Goal: Contribute content: Contribute content

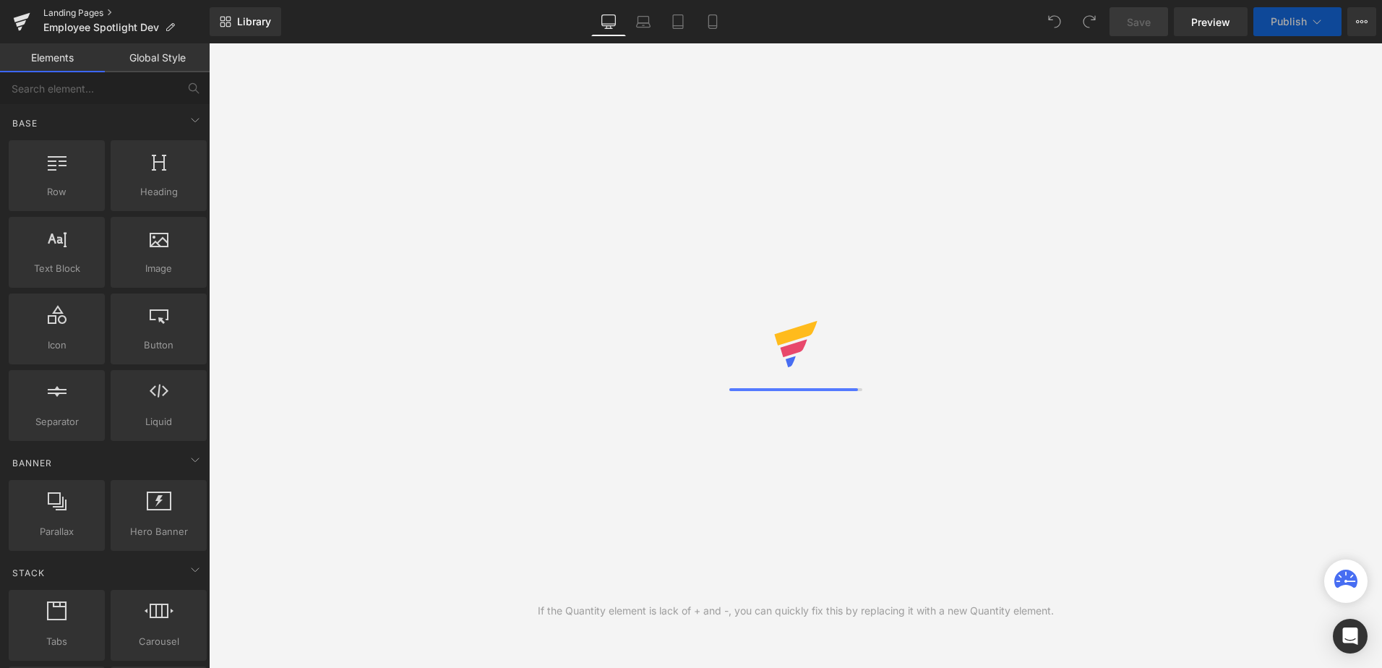
click at [71, 10] on link "Landing Pages" at bounding box center [126, 13] width 166 height 12
click at [80, 12] on link "Landing Pages" at bounding box center [126, 13] width 166 height 12
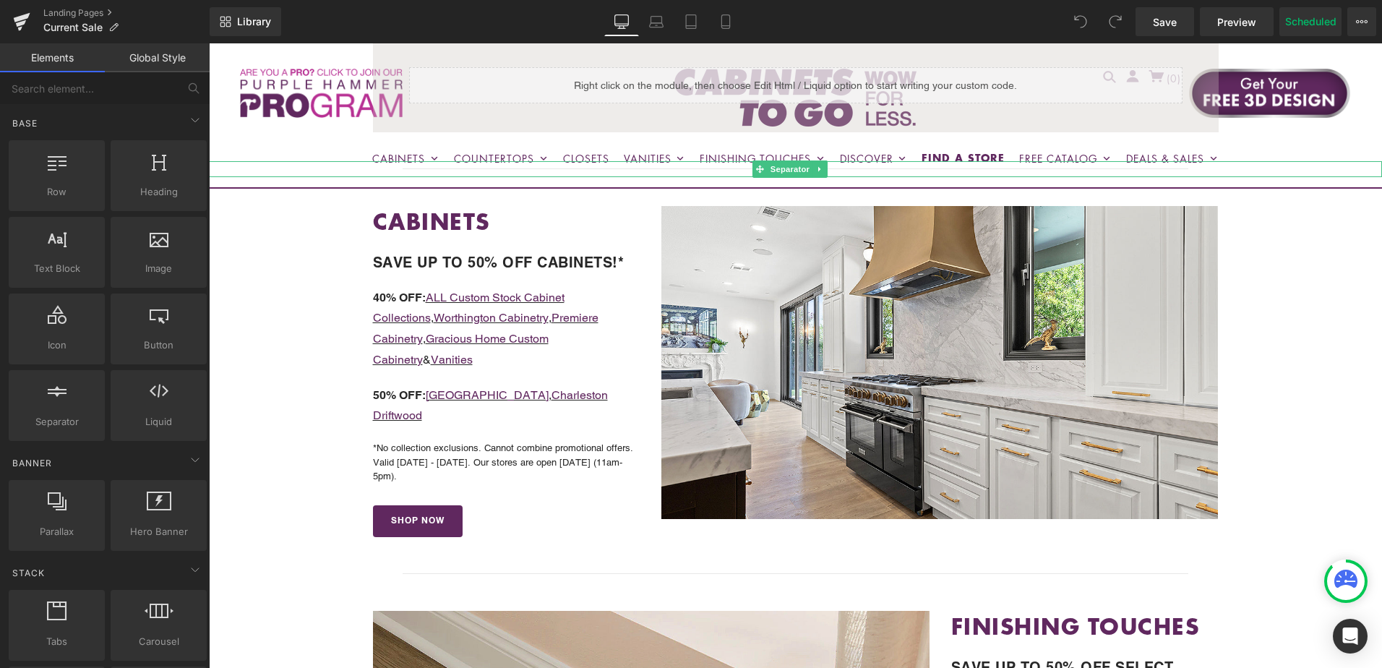
scroll to position [434, 0]
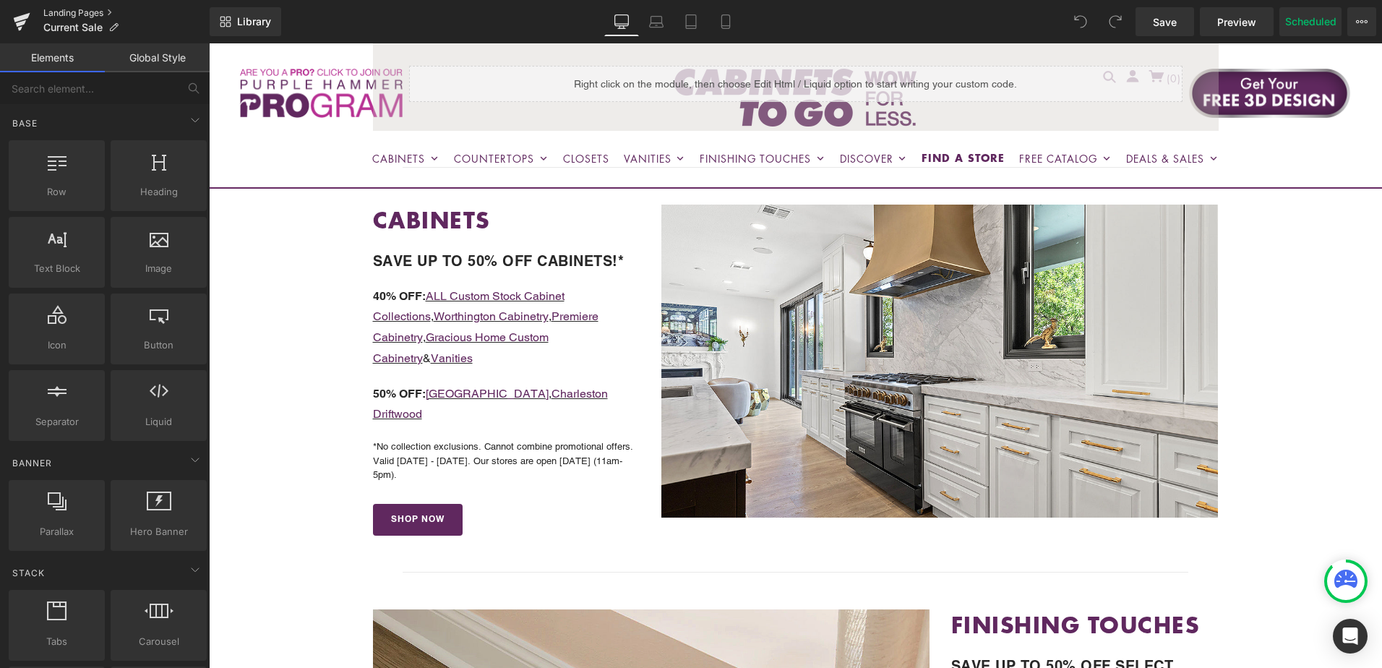
click at [74, 10] on link "Landing Pages" at bounding box center [126, 13] width 166 height 12
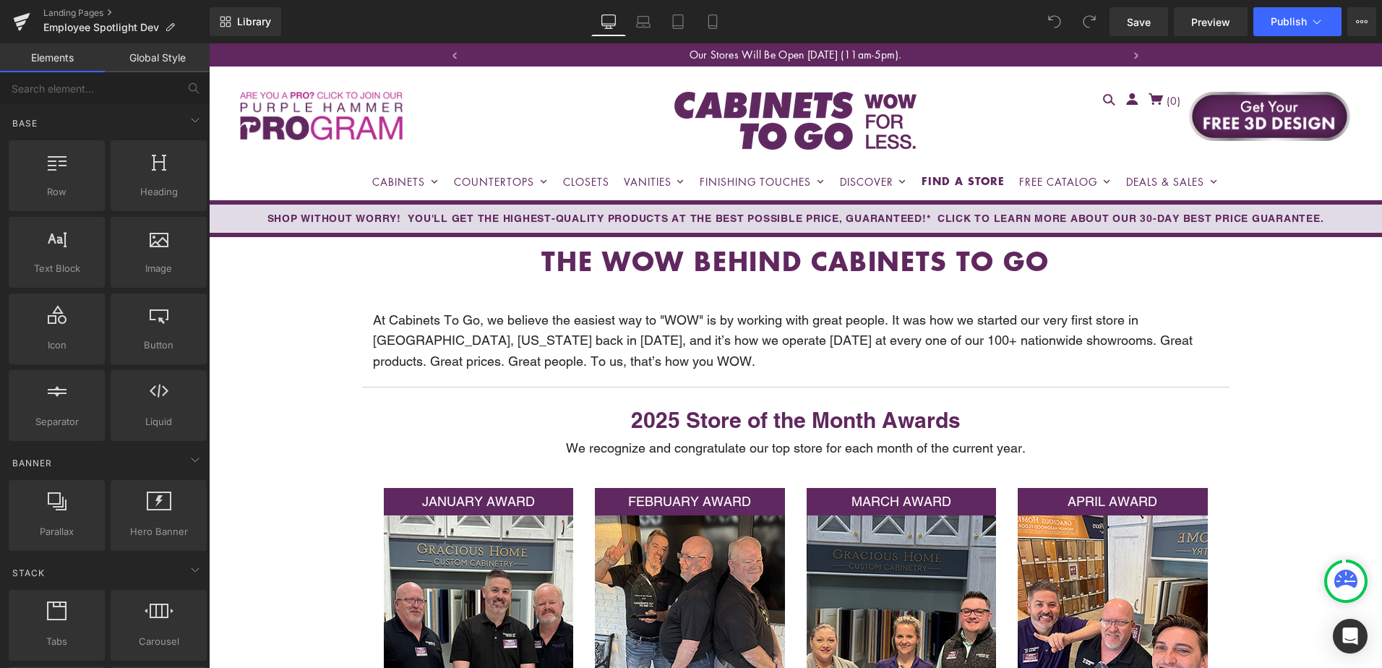
scroll to position [434, 0]
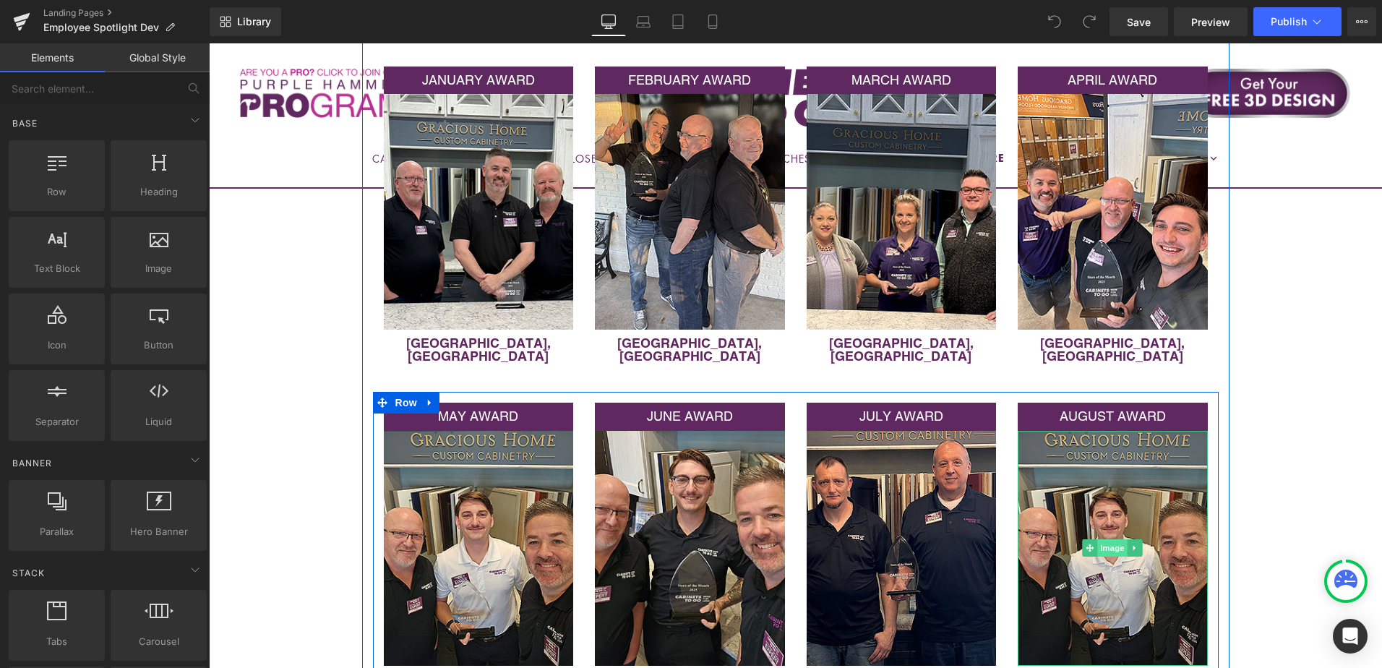
click at [1103, 539] on span "Image" at bounding box center [1112, 547] width 30 height 17
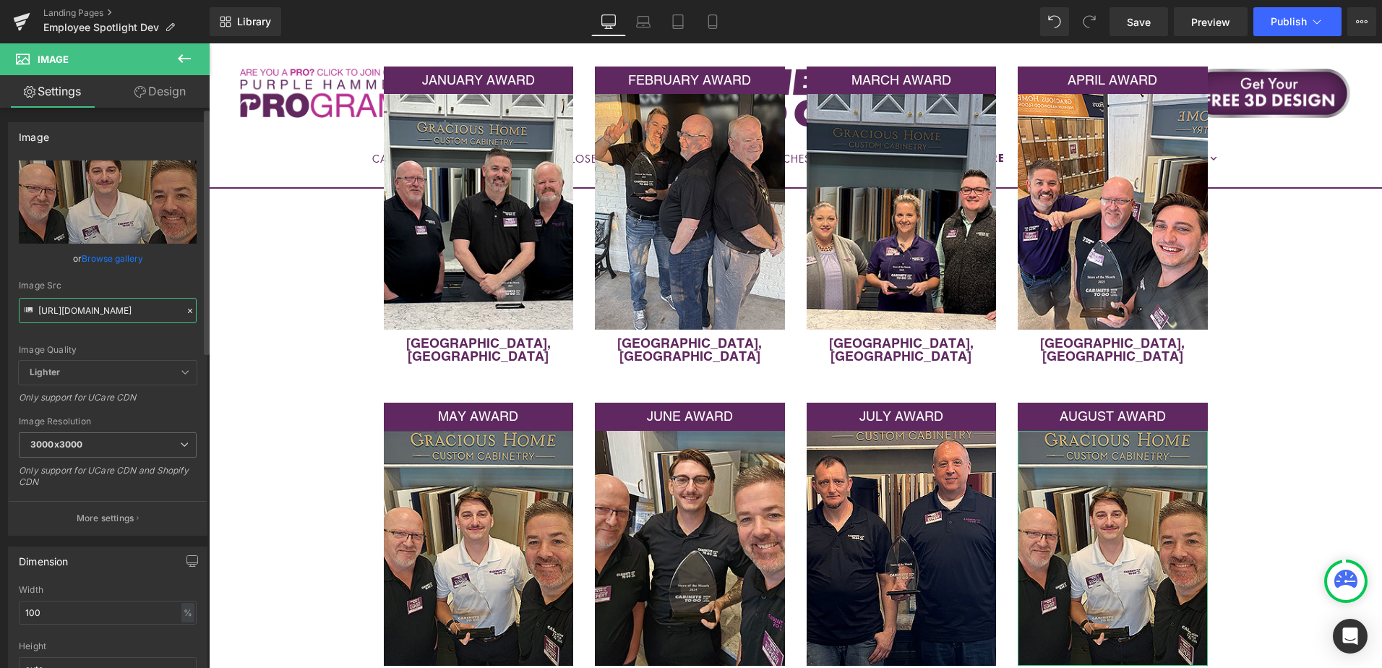
click at [92, 314] on input "https://cdn.shopify.com/s/files/1/0196/2351/0078/files/store-of-month-may-EDITE…" at bounding box center [108, 310] width 178 height 25
paste input "august-EDITED2.jpg?v=1757002847"
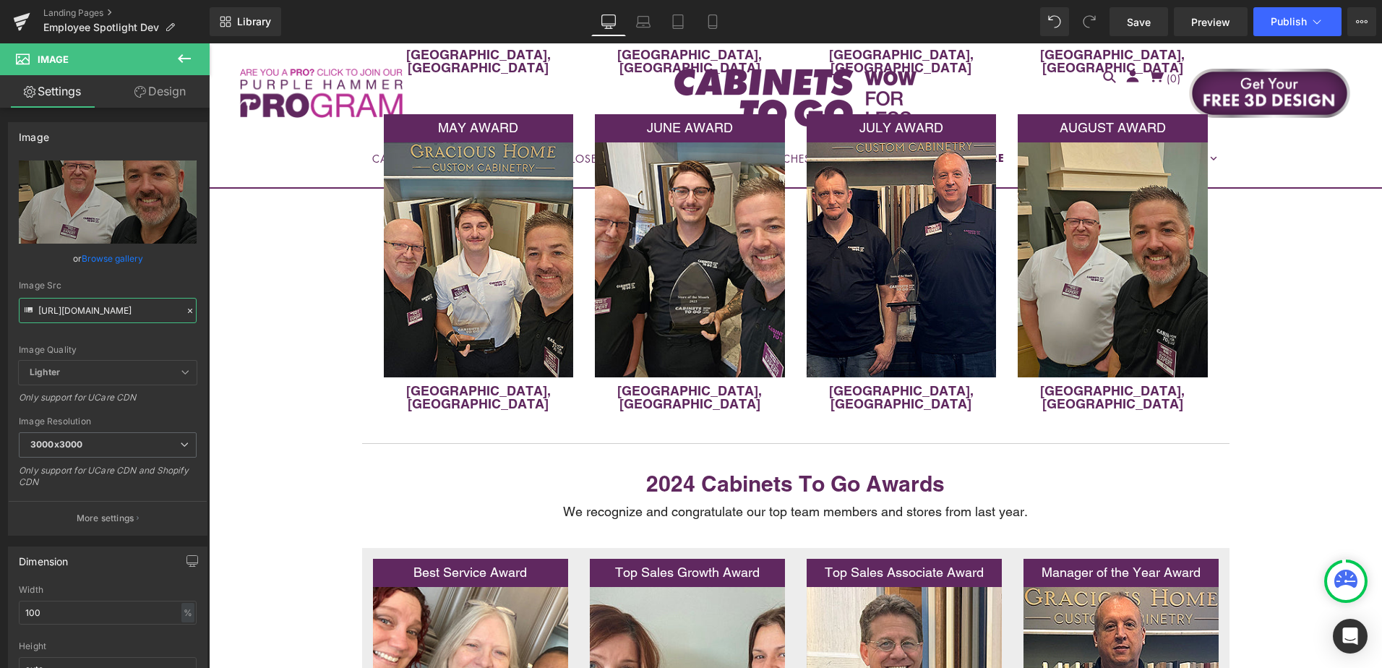
scroll to position [723, 0]
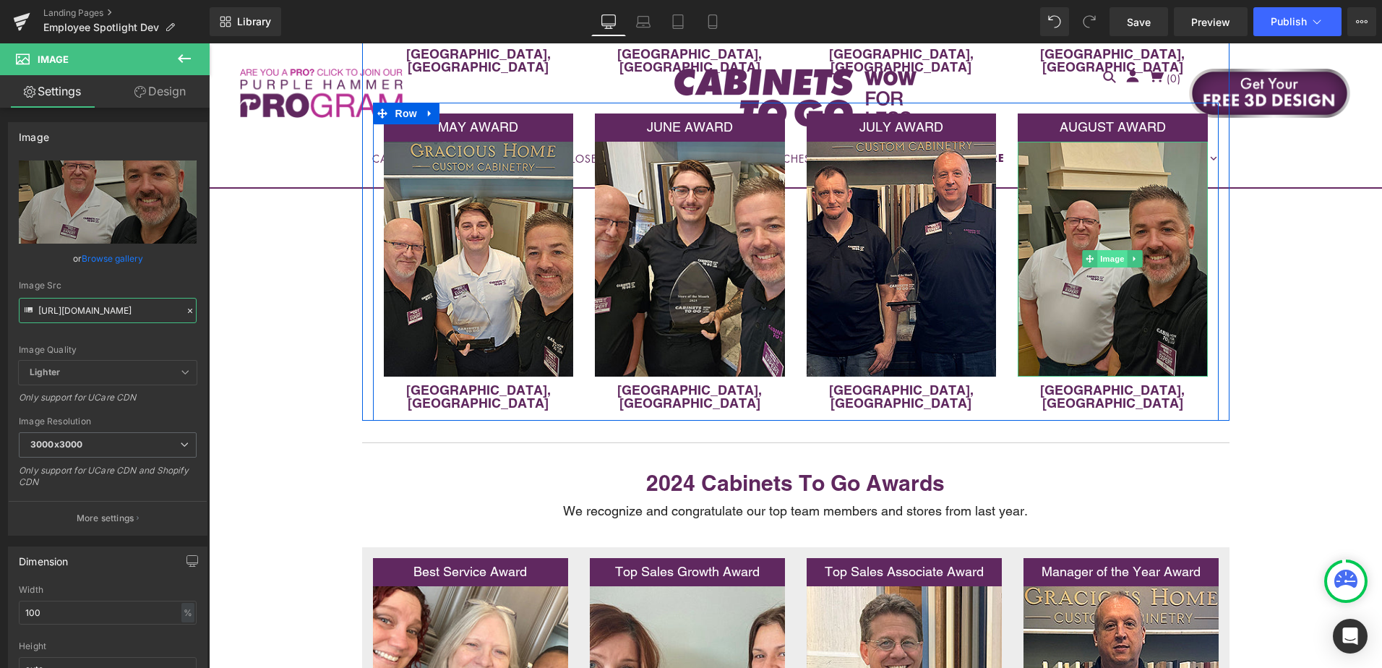
click at [1111, 250] on span "Image" at bounding box center [1112, 258] width 30 height 17
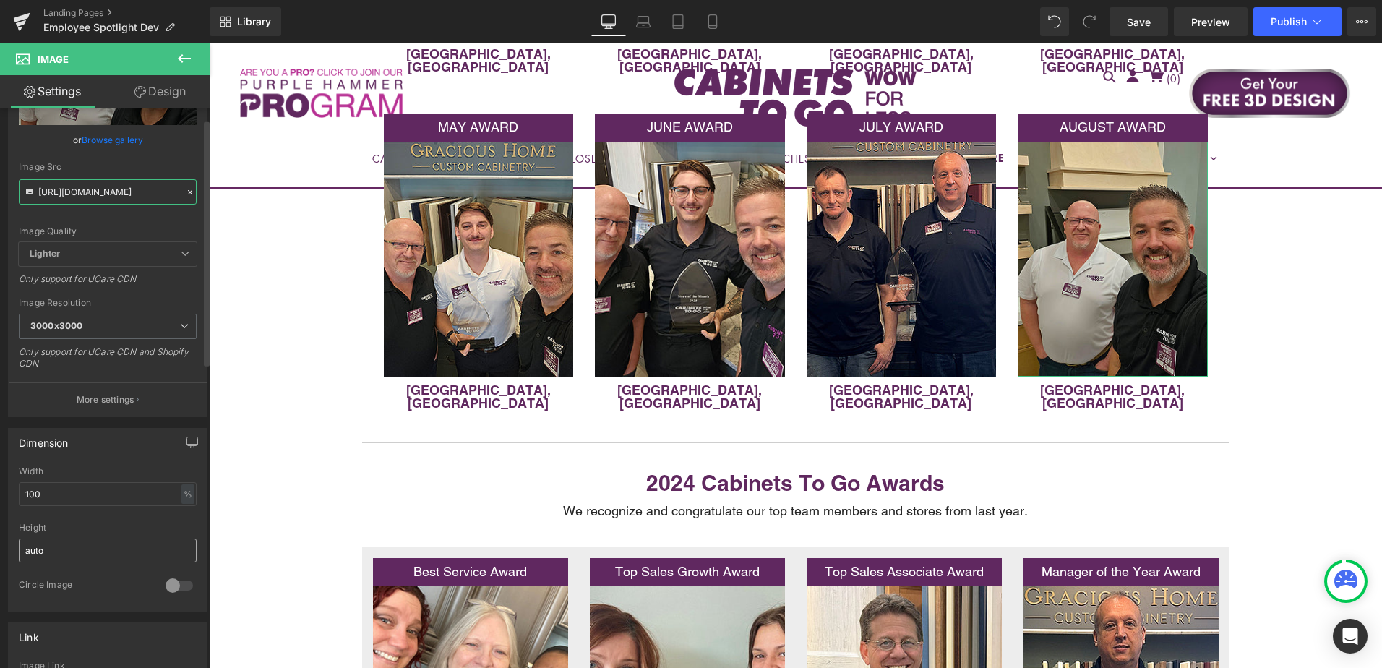
scroll to position [289, 0]
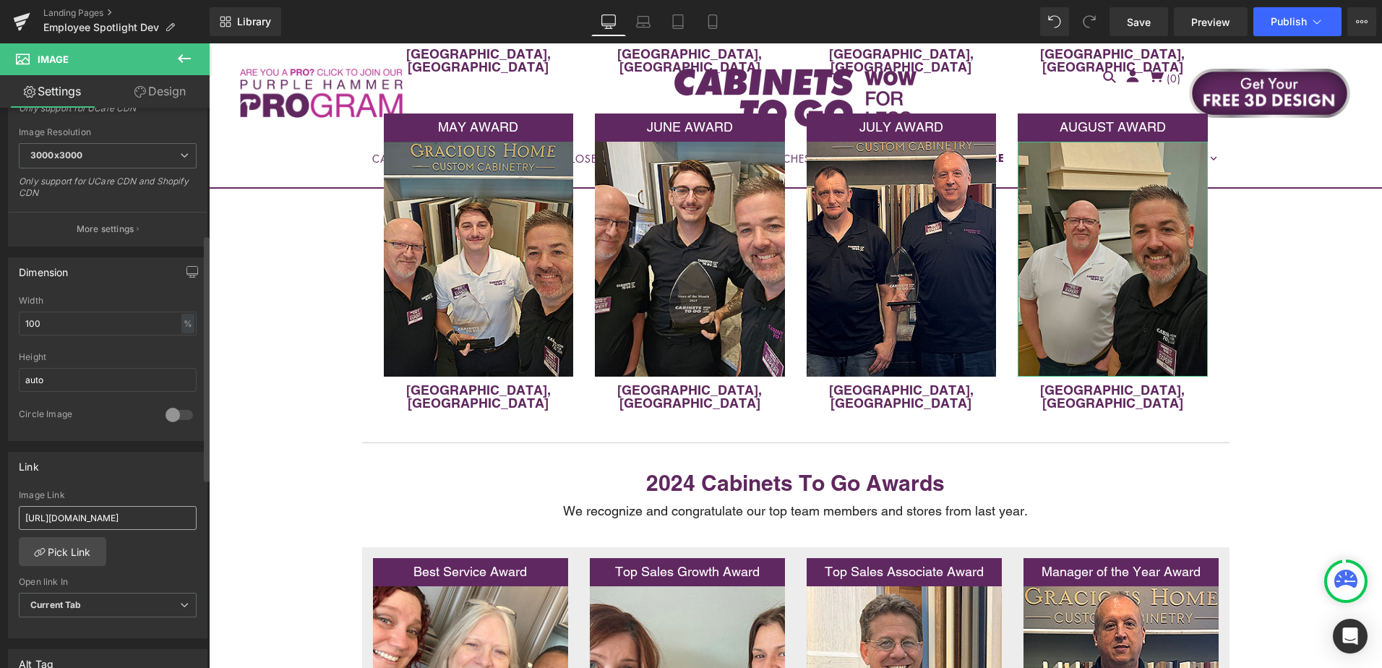
type input "https://cdn.shopify.com/s/files/1/0196/2351/0078/files/august-EDITED2_3000x3000…"
drag, startPoint x: 350, startPoint y: 562, endPoint x: 292, endPoint y: 512, distance: 76.8
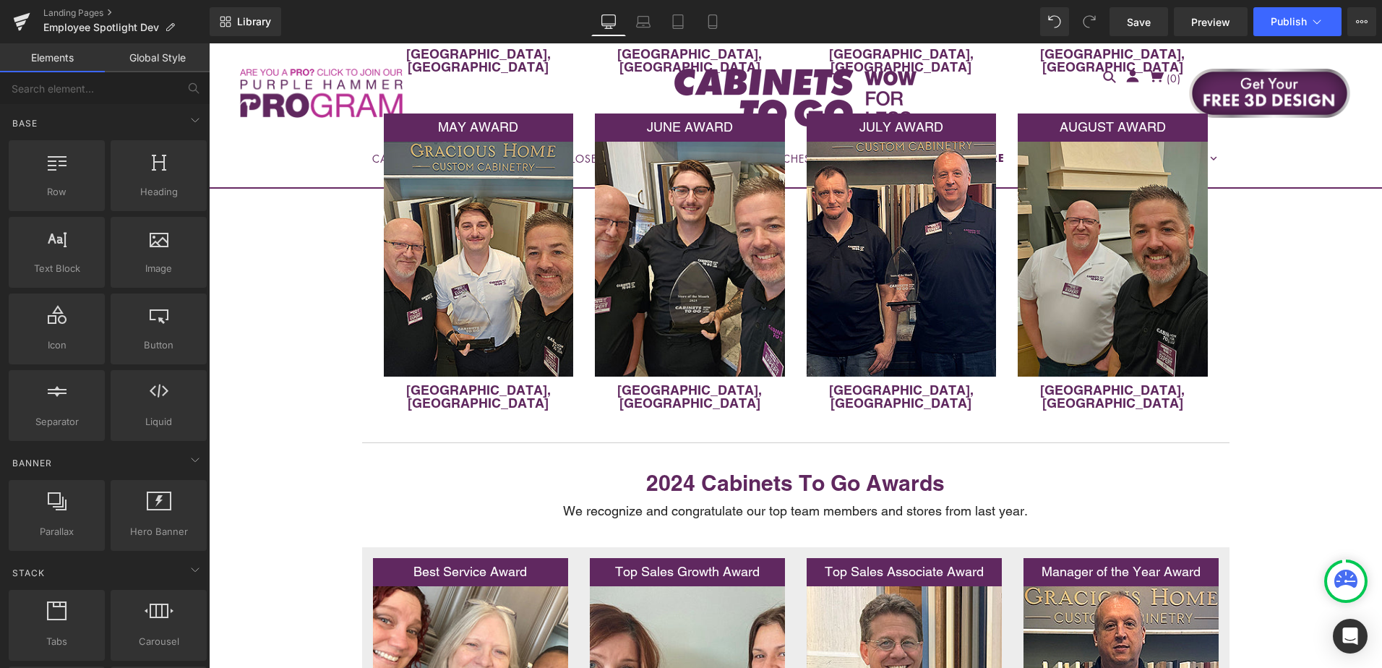
scroll to position [0, 0]
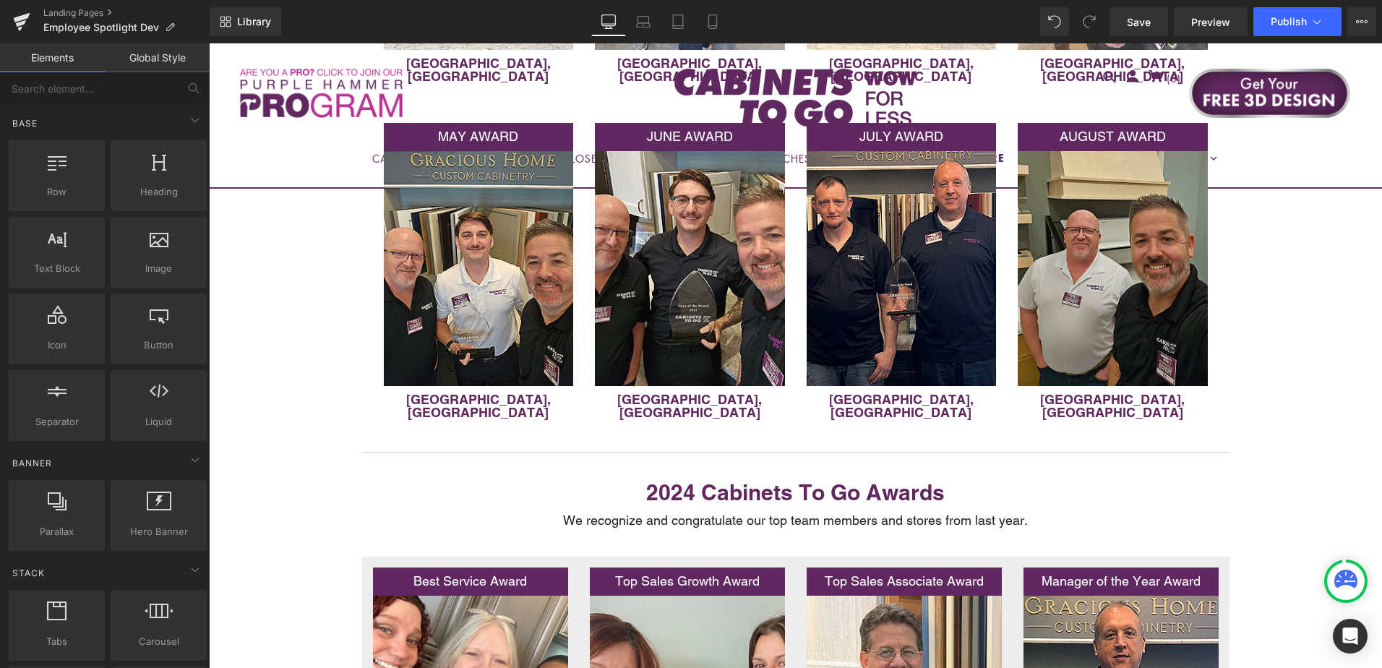
scroll to position [578, 0]
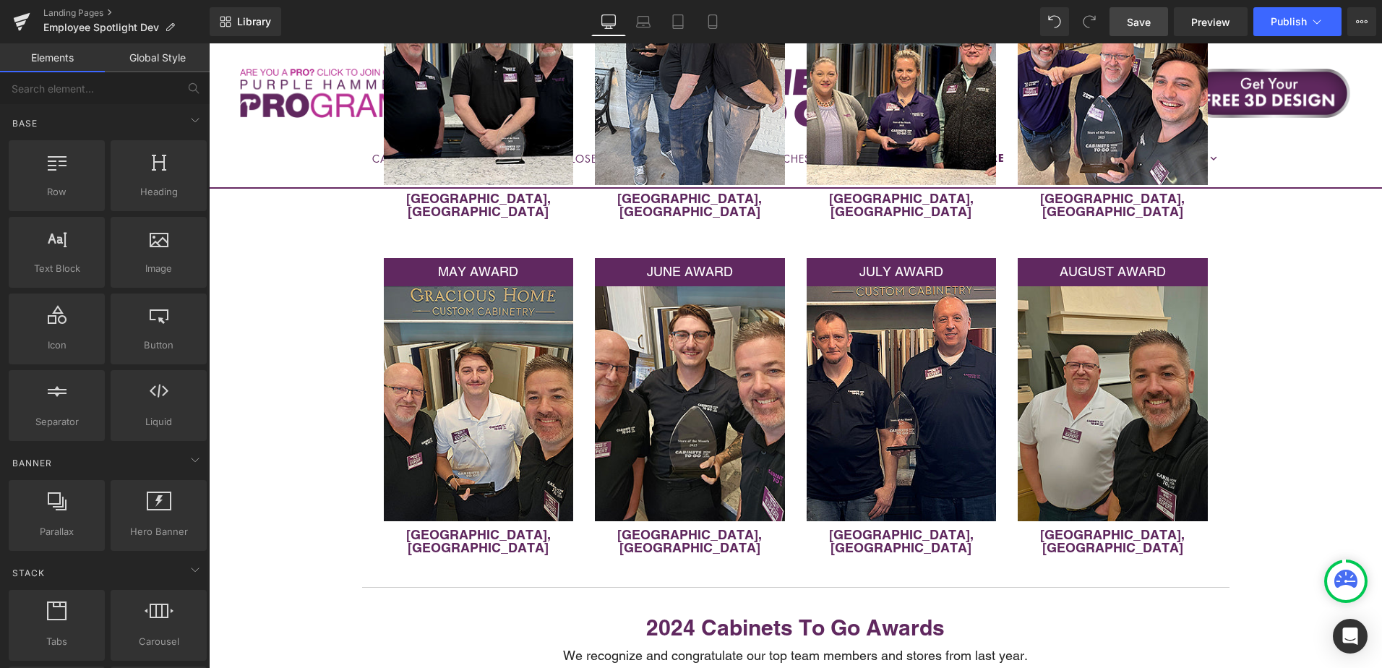
click at [1143, 25] on span "Save" at bounding box center [1139, 21] width 24 height 15
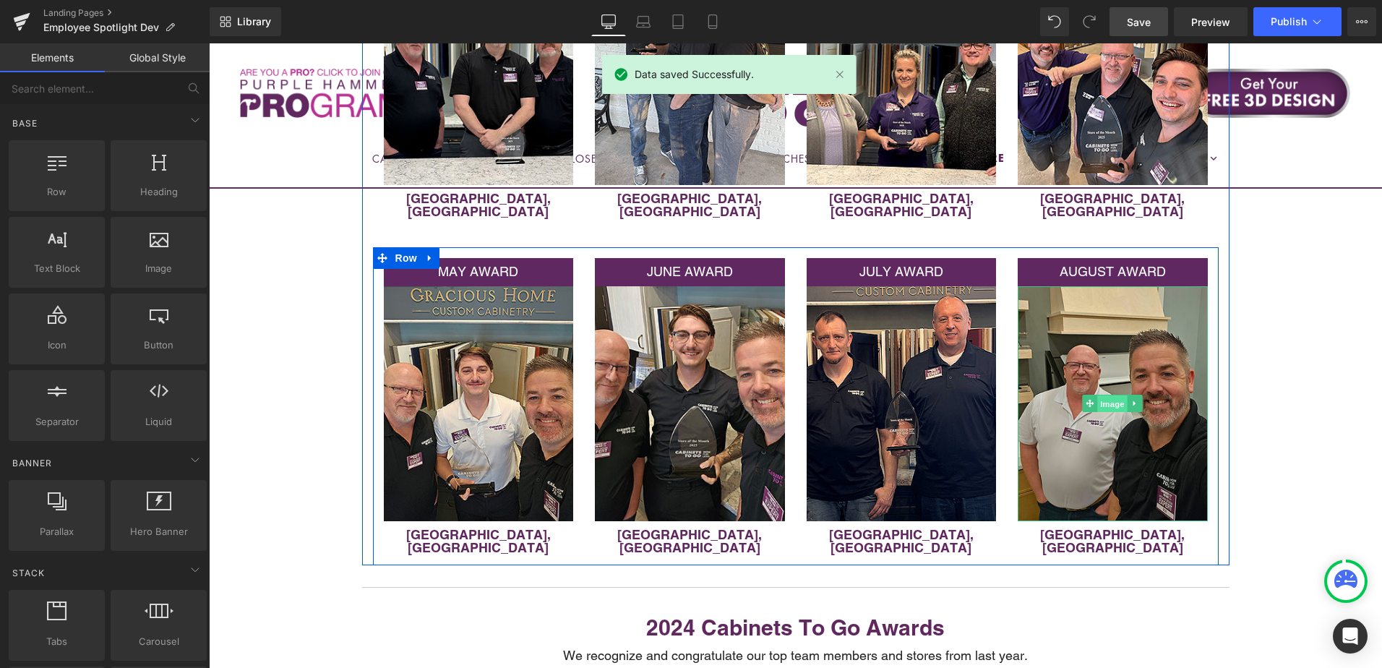
click at [1103, 395] on span "Image" at bounding box center [1112, 403] width 30 height 17
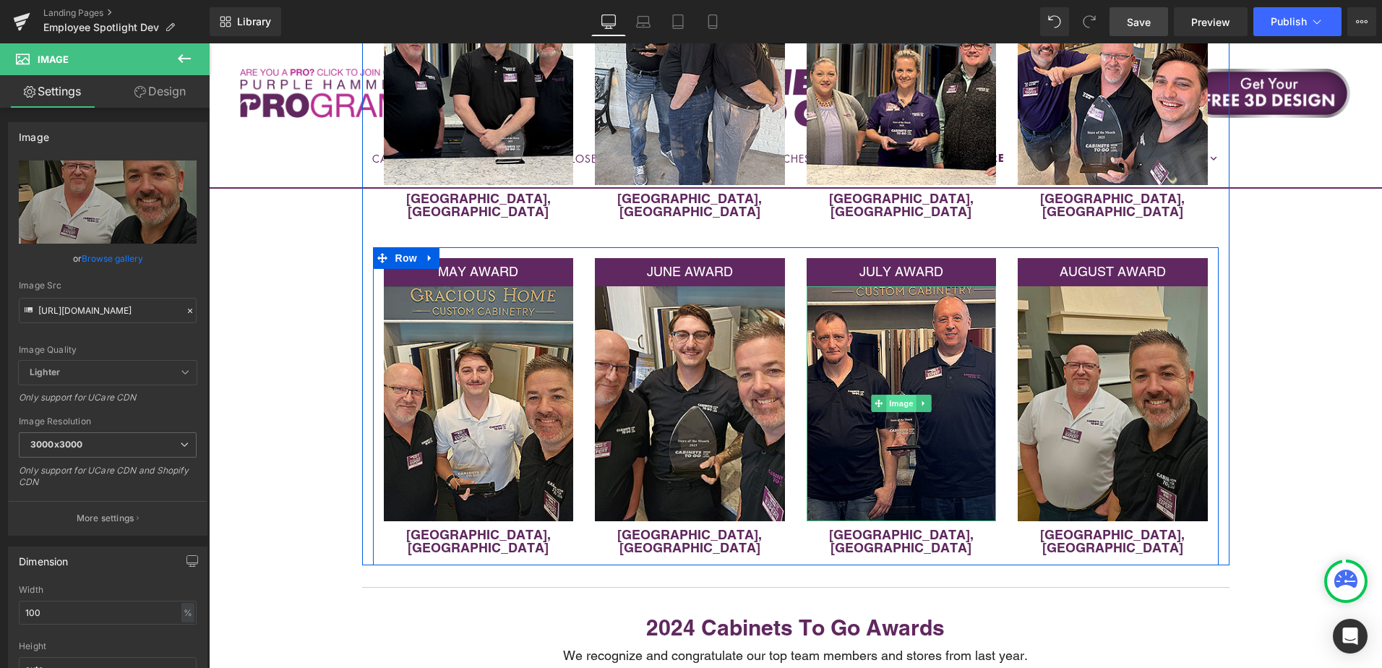
click at [886, 395] on span "Image" at bounding box center [901, 403] width 30 height 17
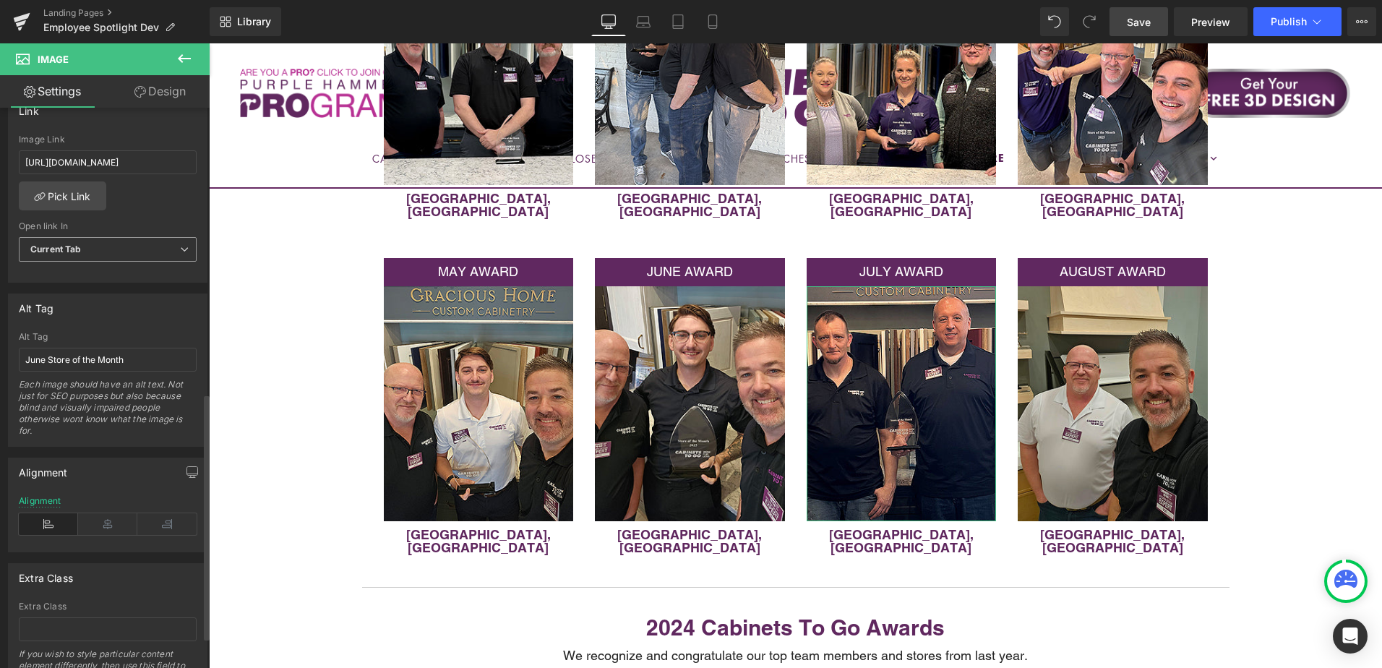
scroll to position [650, 0]
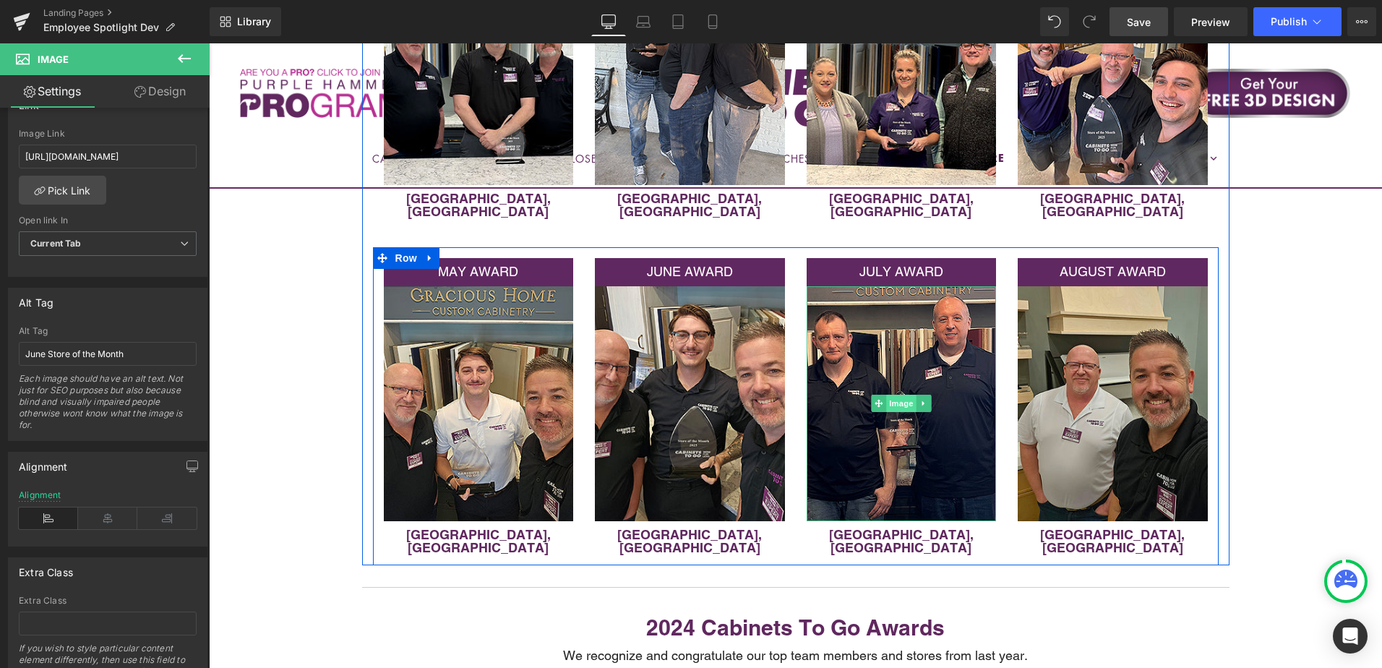
click at [900, 395] on span "Image" at bounding box center [901, 403] width 30 height 17
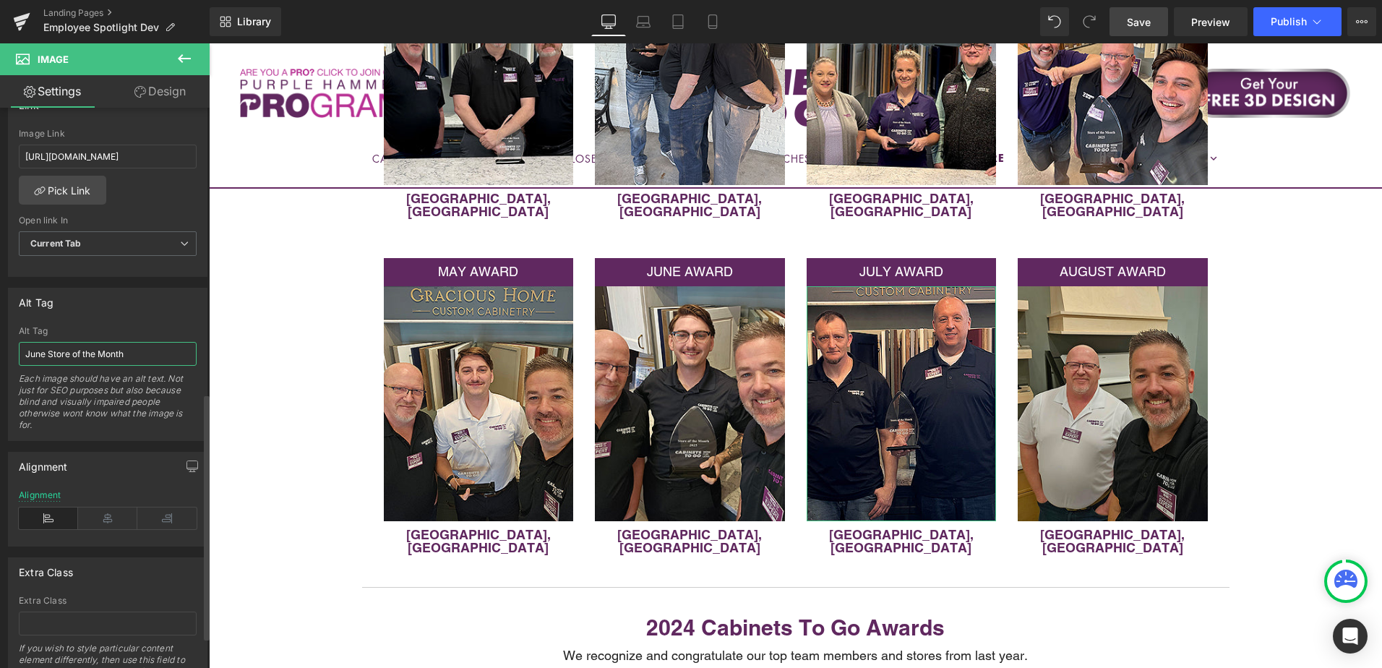
click at [46, 355] on input "June Store of the Month" at bounding box center [108, 354] width 178 height 24
type input "July Store of the Month"
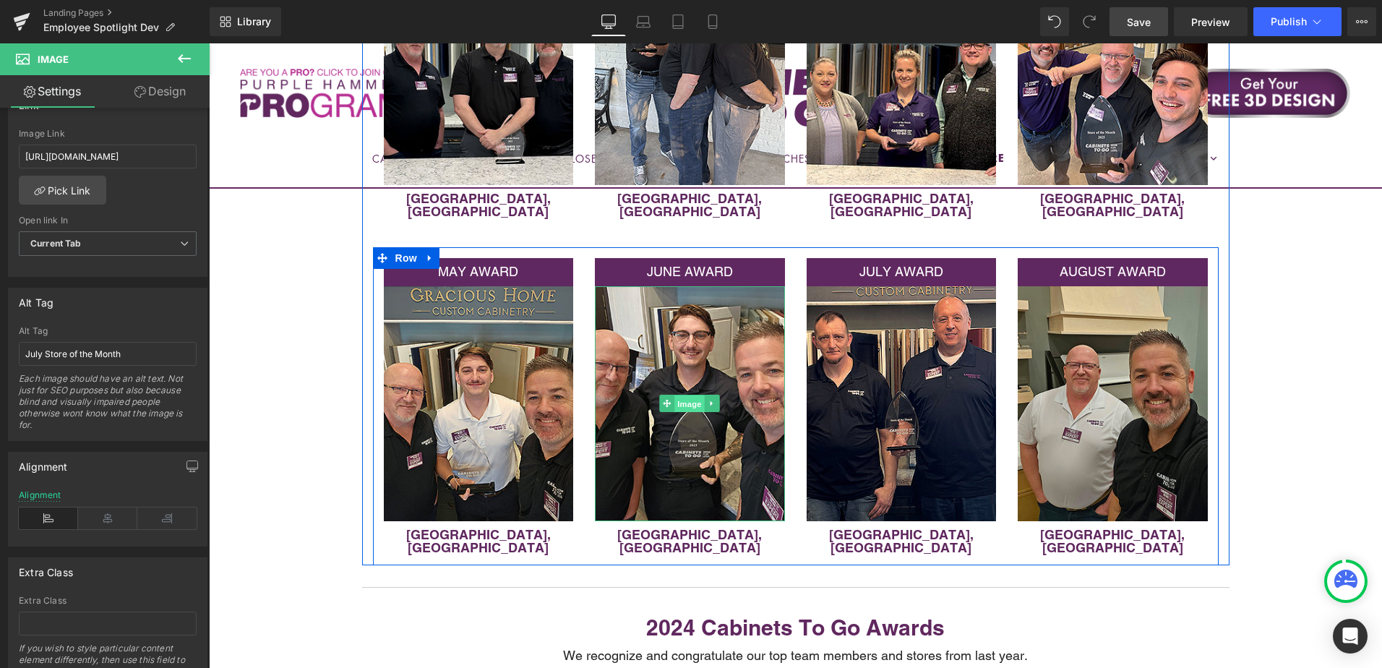
click at [676, 395] on span "Image" at bounding box center [689, 403] width 30 height 17
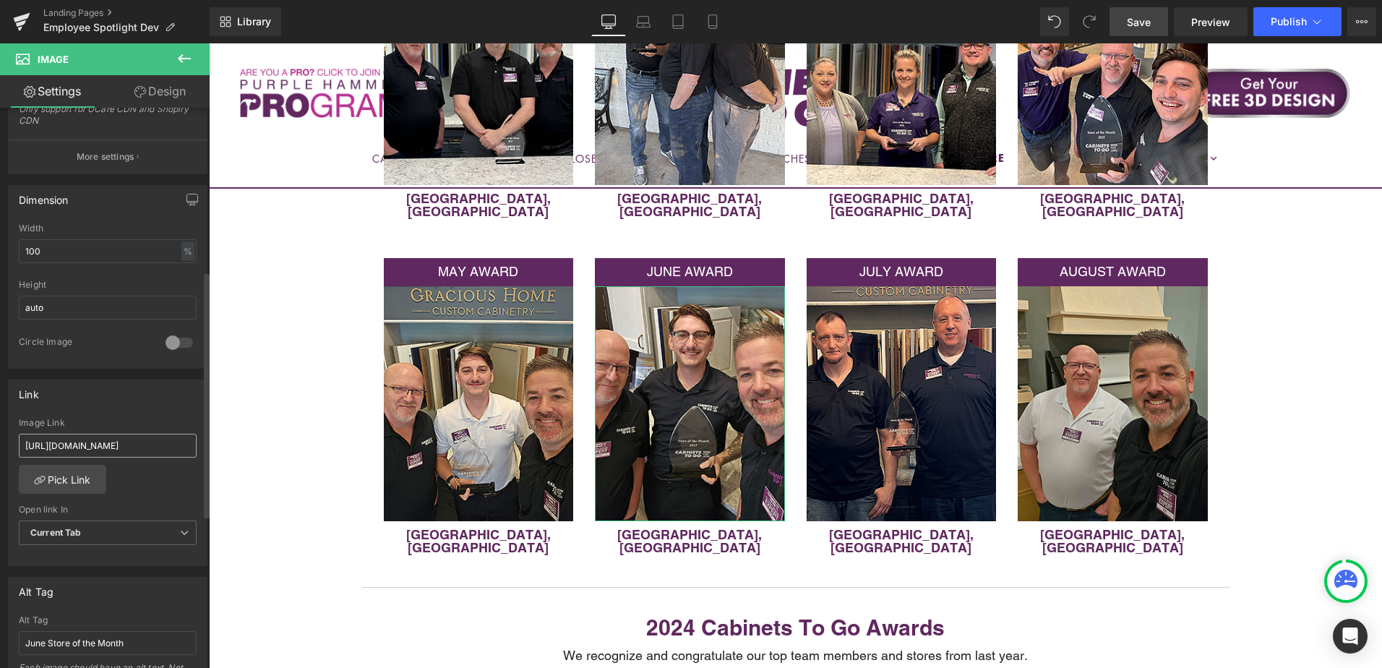
scroll to position [578, 0]
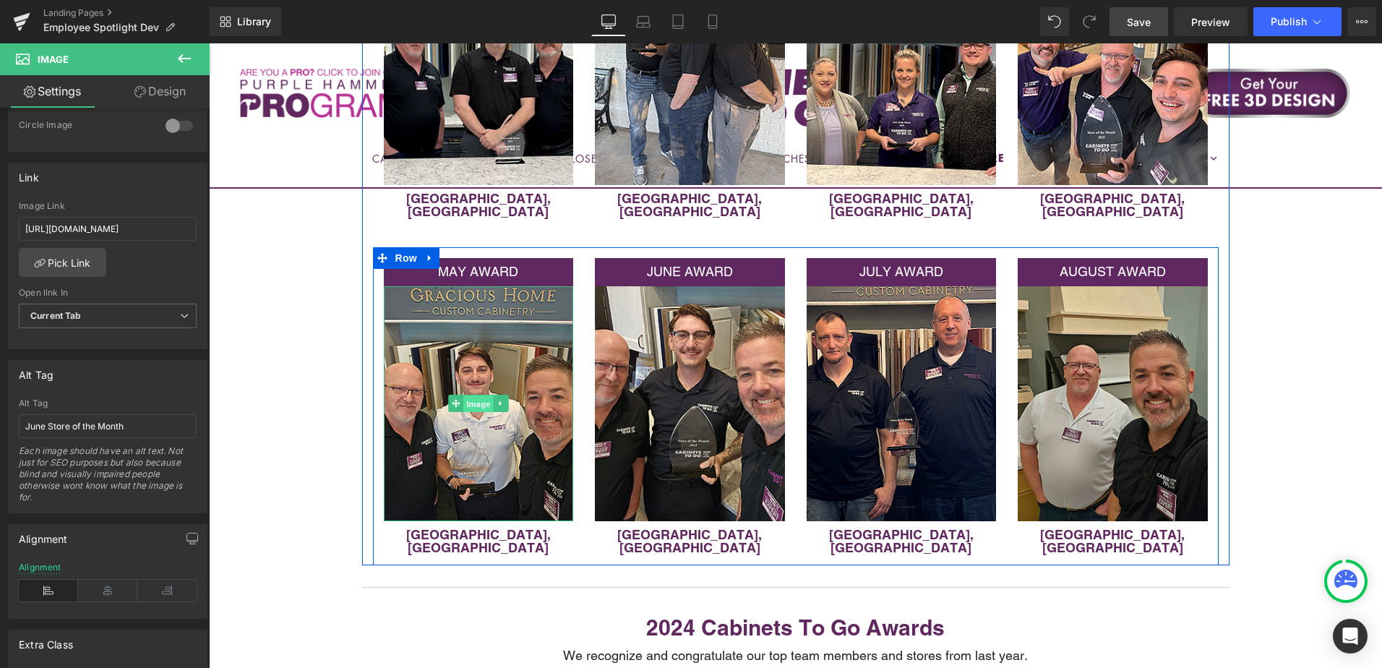
click at [477, 395] on span "Image" at bounding box center [478, 403] width 30 height 17
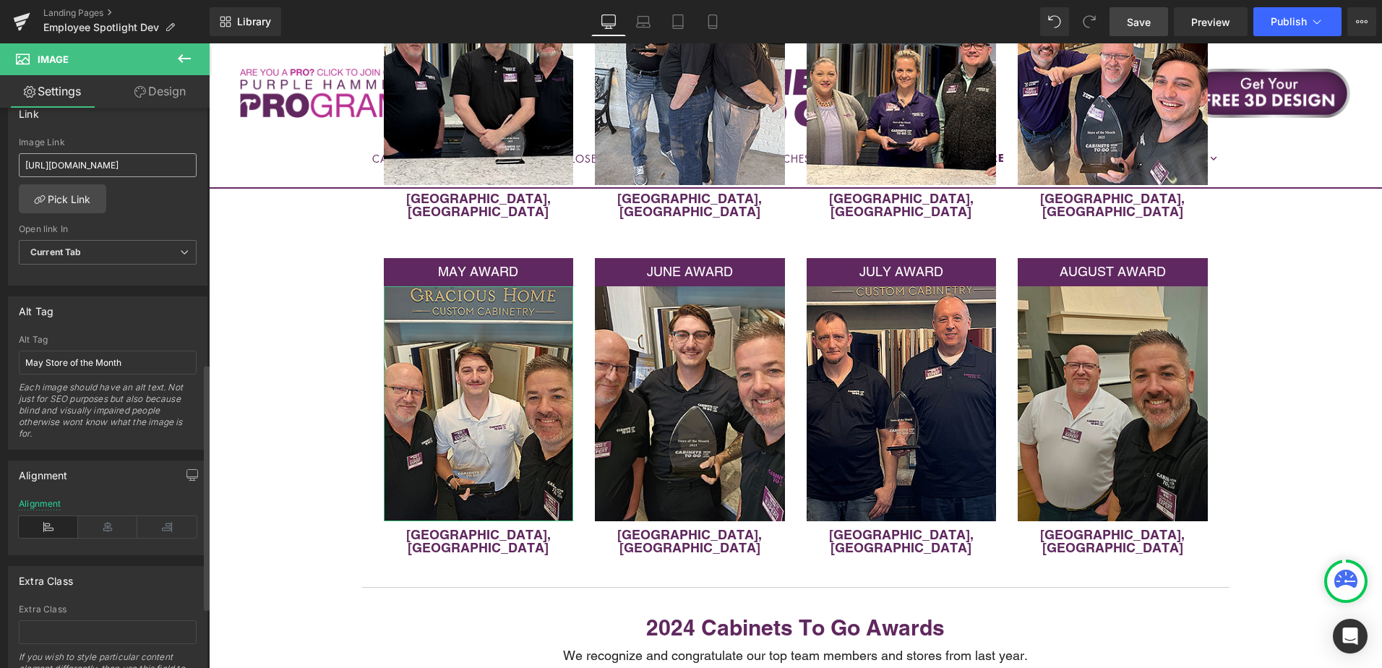
scroll to position [650, 0]
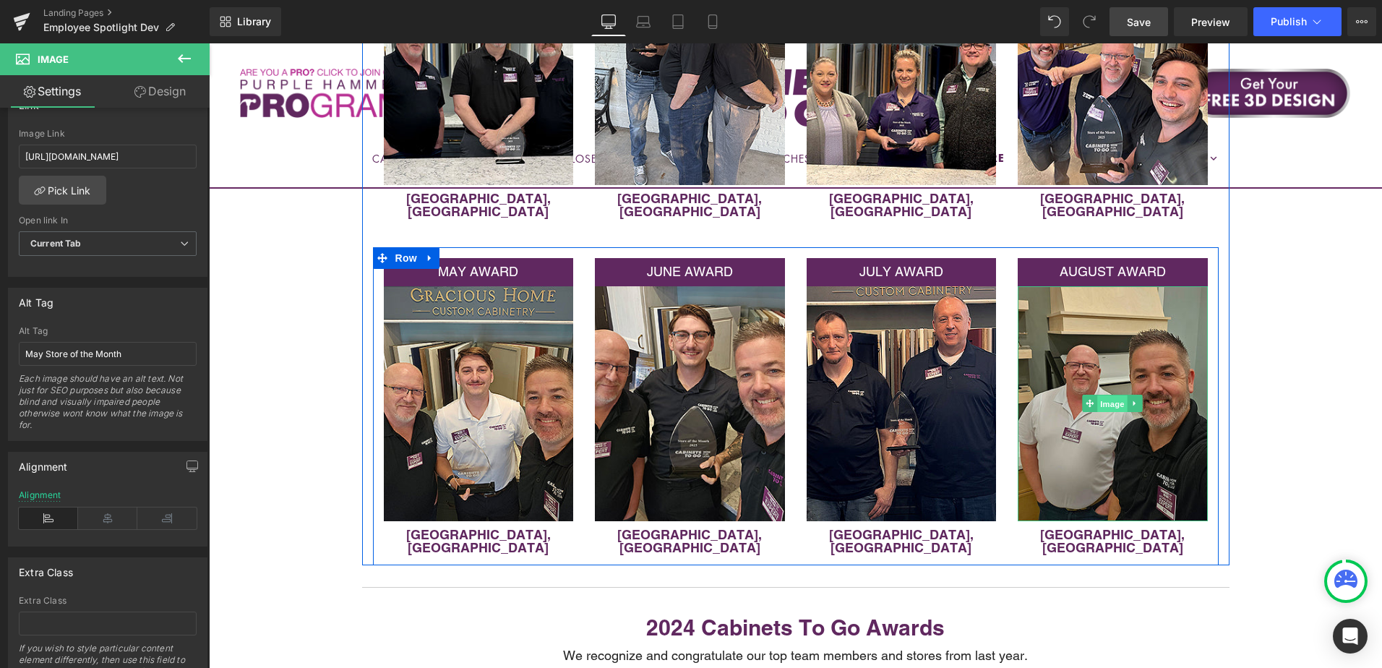
click at [1111, 395] on span "Image" at bounding box center [1112, 403] width 30 height 17
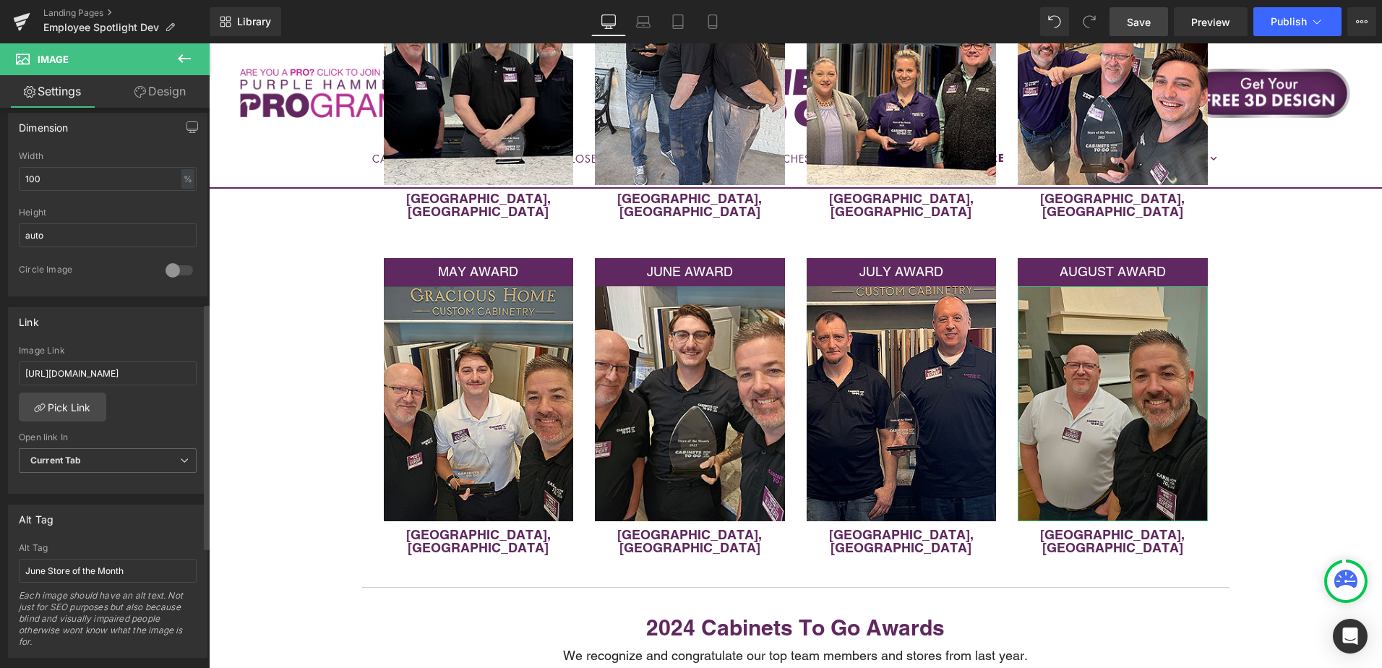
scroll to position [578, 0]
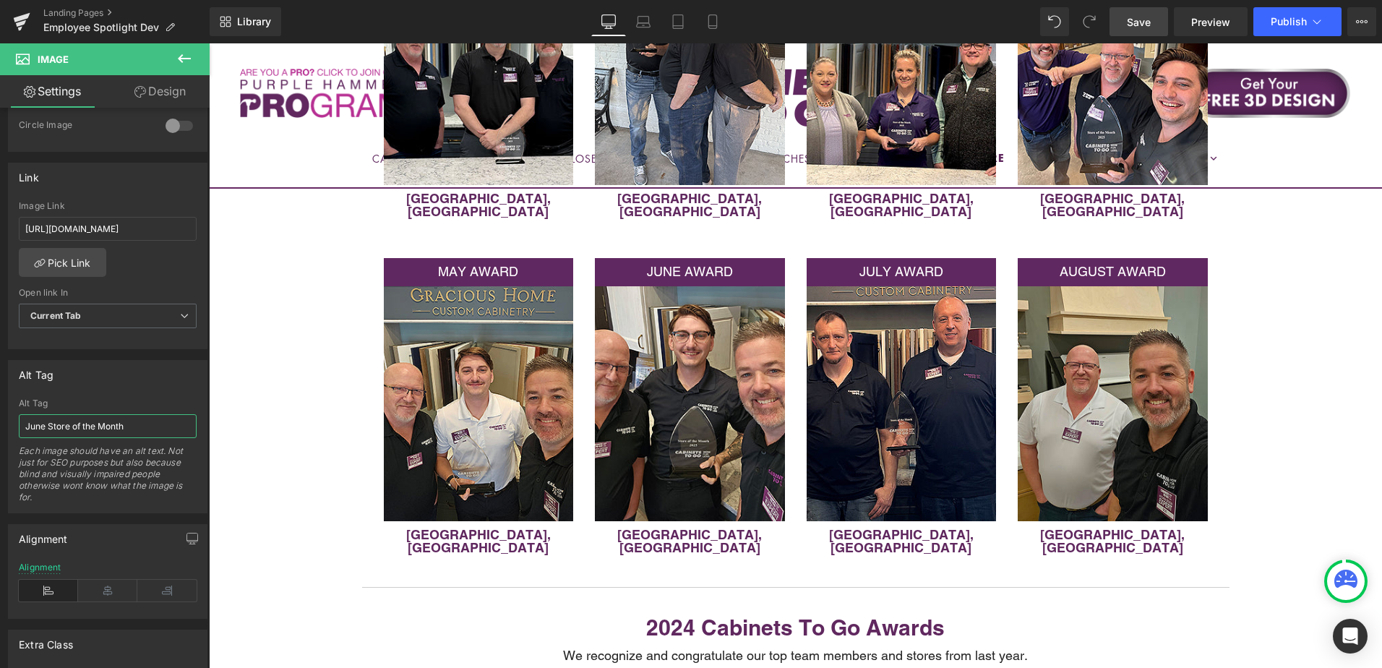
drag, startPoint x: 46, startPoint y: 430, endPoint x: -3, endPoint y: 429, distance: 48.4
click at [0, 429] on html "Image You are previewing how the will restyle your page. You can not edit Eleme…" at bounding box center [691, 334] width 1382 height 668
type input "August Store of the Month"
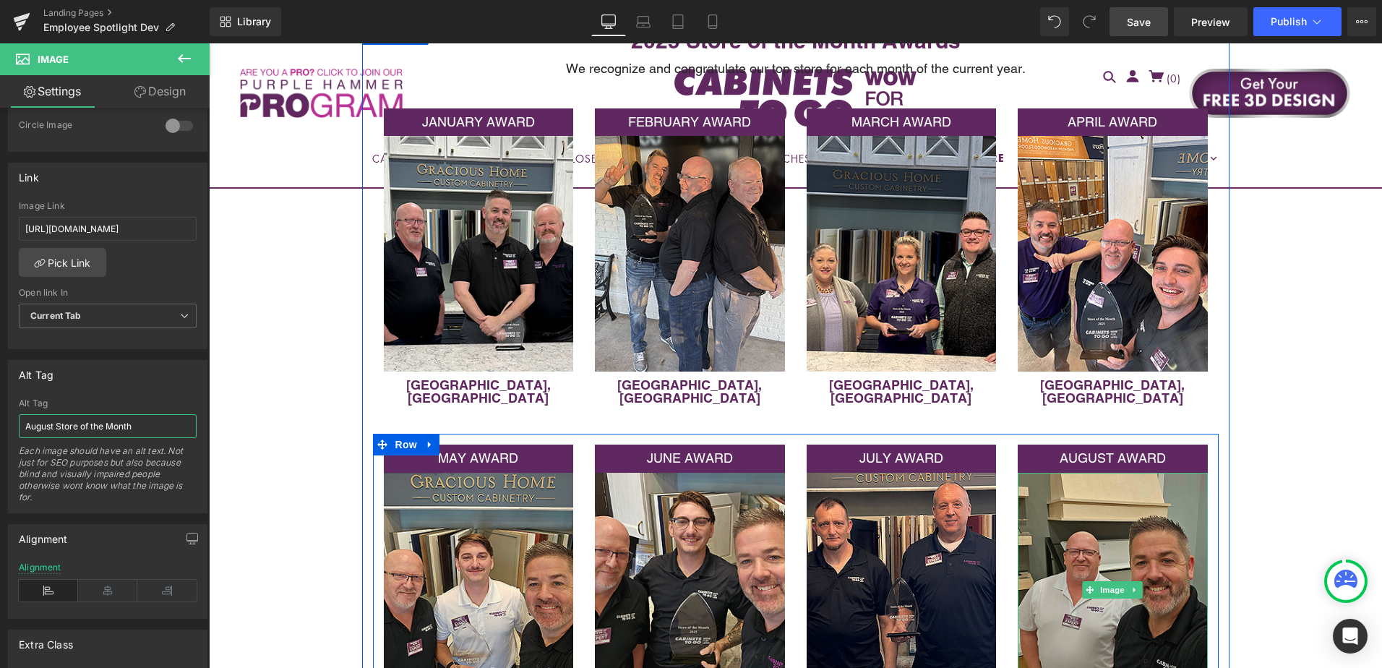
scroll to position [361, 0]
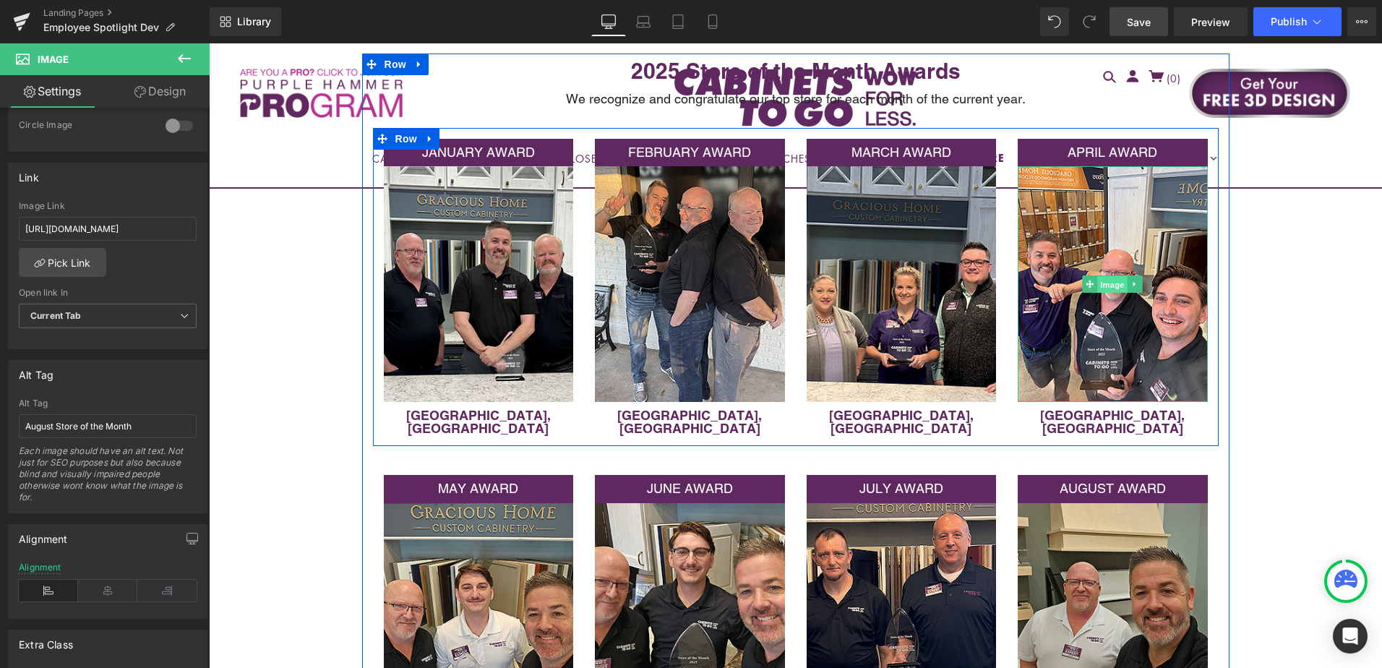
click at [1109, 281] on span "Image" at bounding box center [1112, 284] width 30 height 17
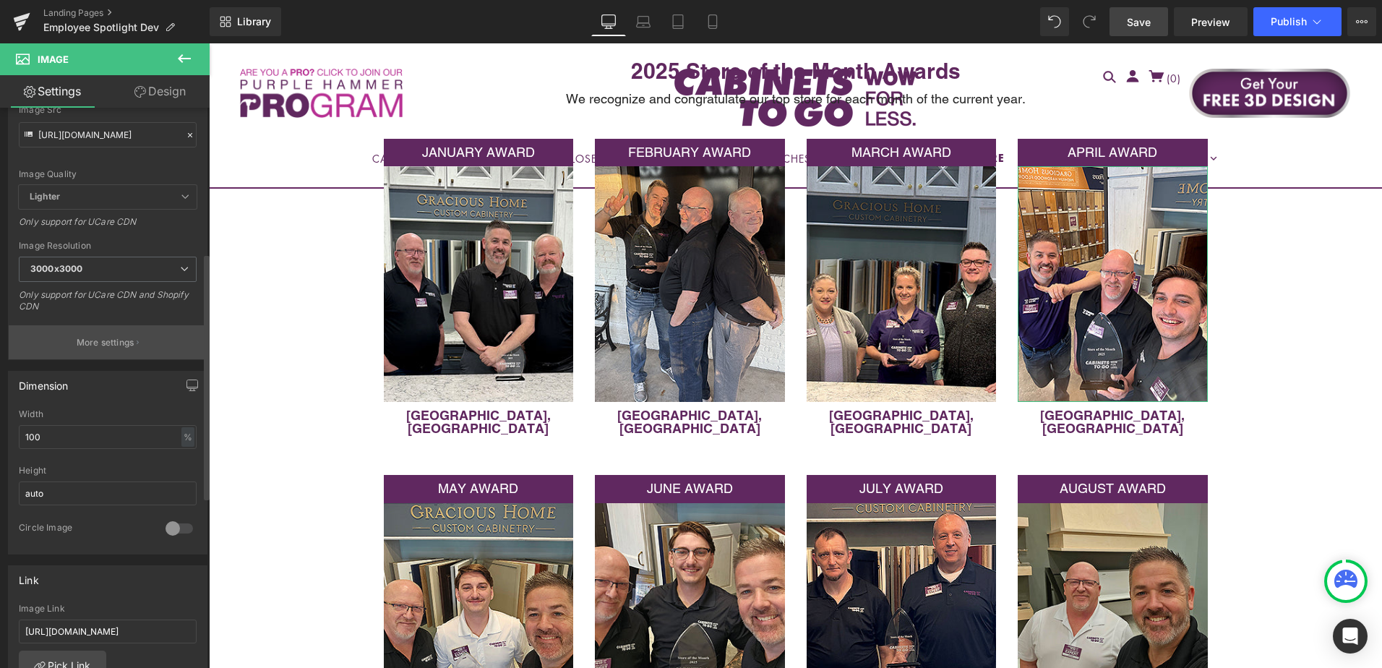
scroll to position [434, 0]
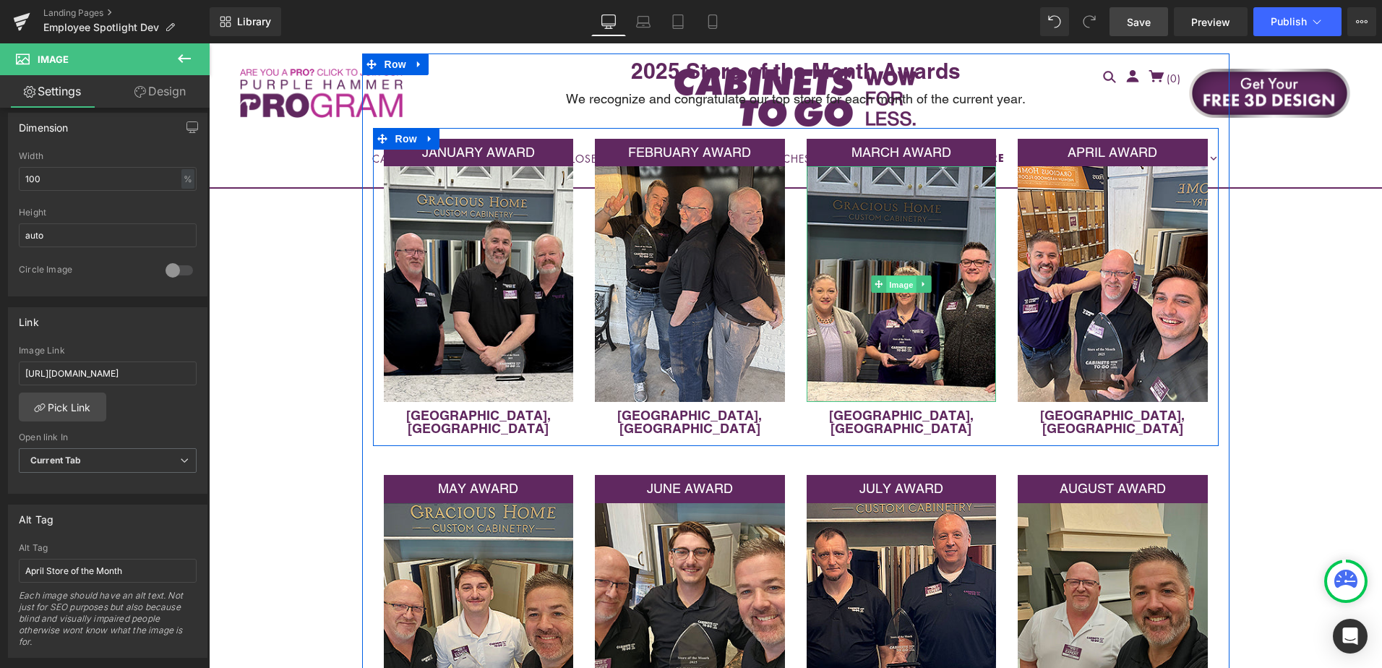
click at [897, 287] on span "Image" at bounding box center [901, 284] width 30 height 17
click at [674, 283] on span "Image" at bounding box center [689, 283] width 30 height 17
click at [683, 284] on span "Image" at bounding box center [689, 283] width 30 height 17
click at [474, 280] on span "Image" at bounding box center [478, 284] width 30 height 17
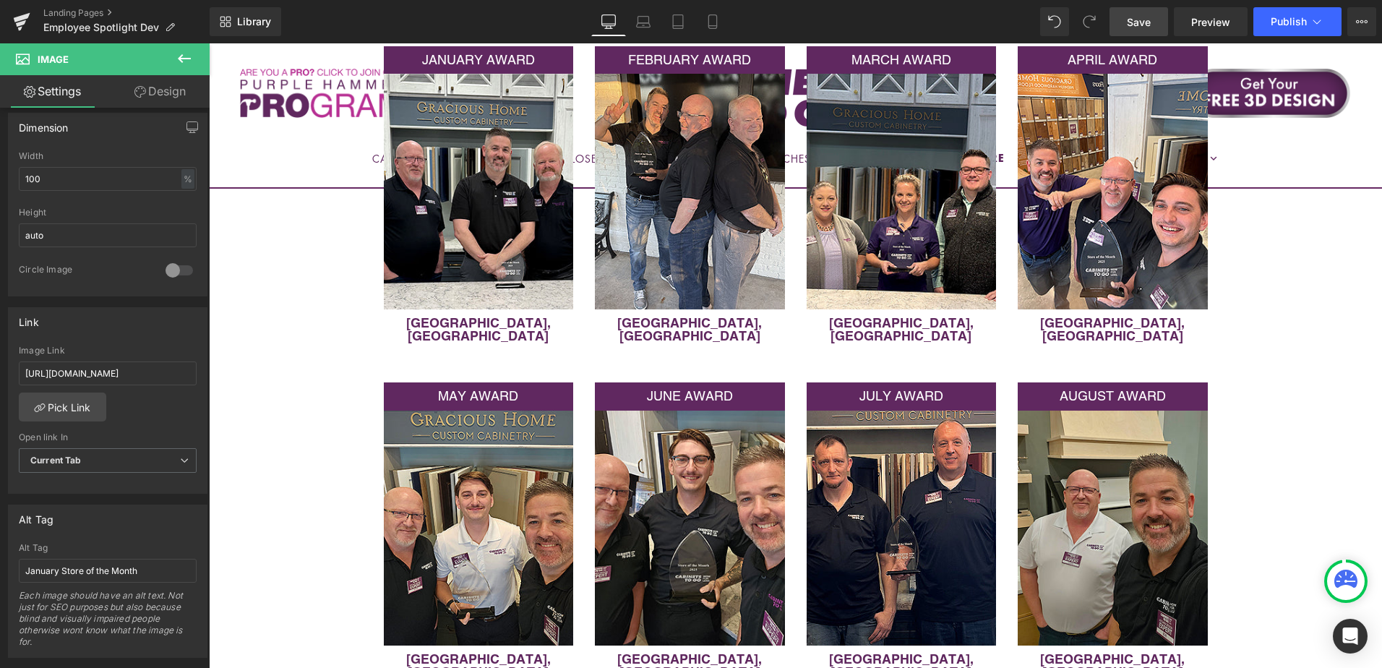
scroll to position [650, 0]
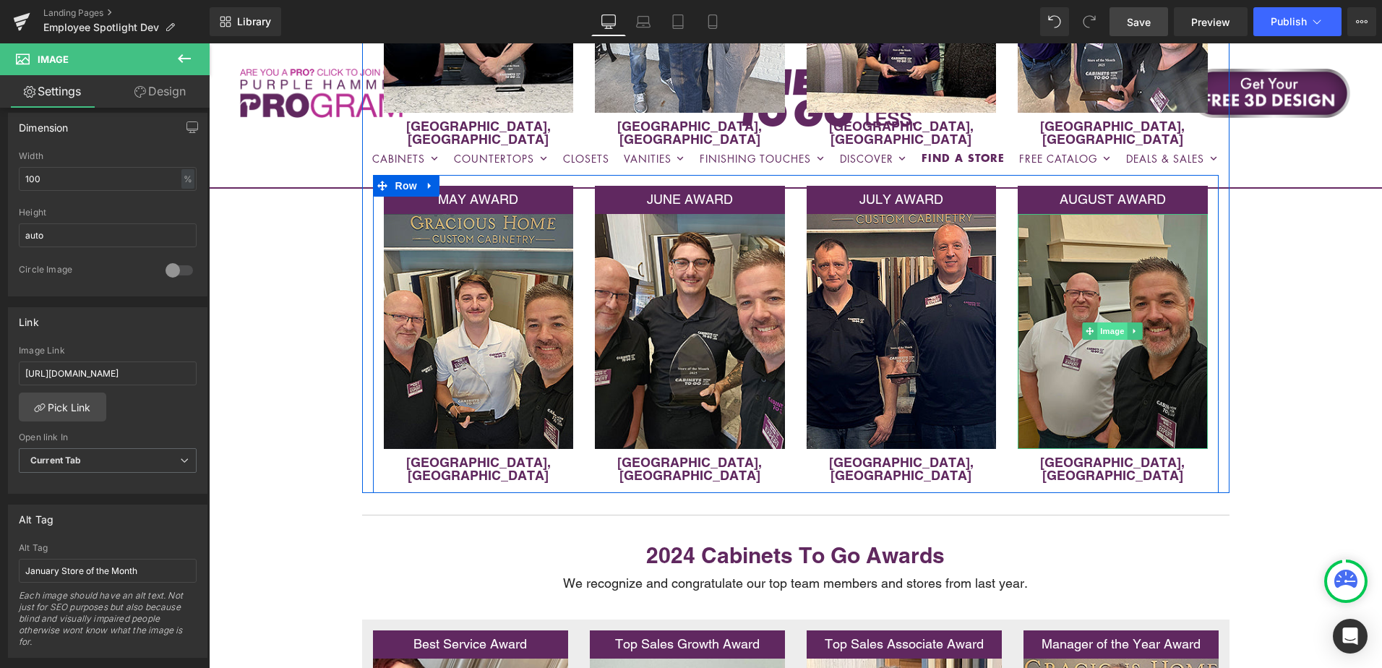
click at [1110, 322] on span "Image" at bounding box center [1112, 330] width 30 height 17
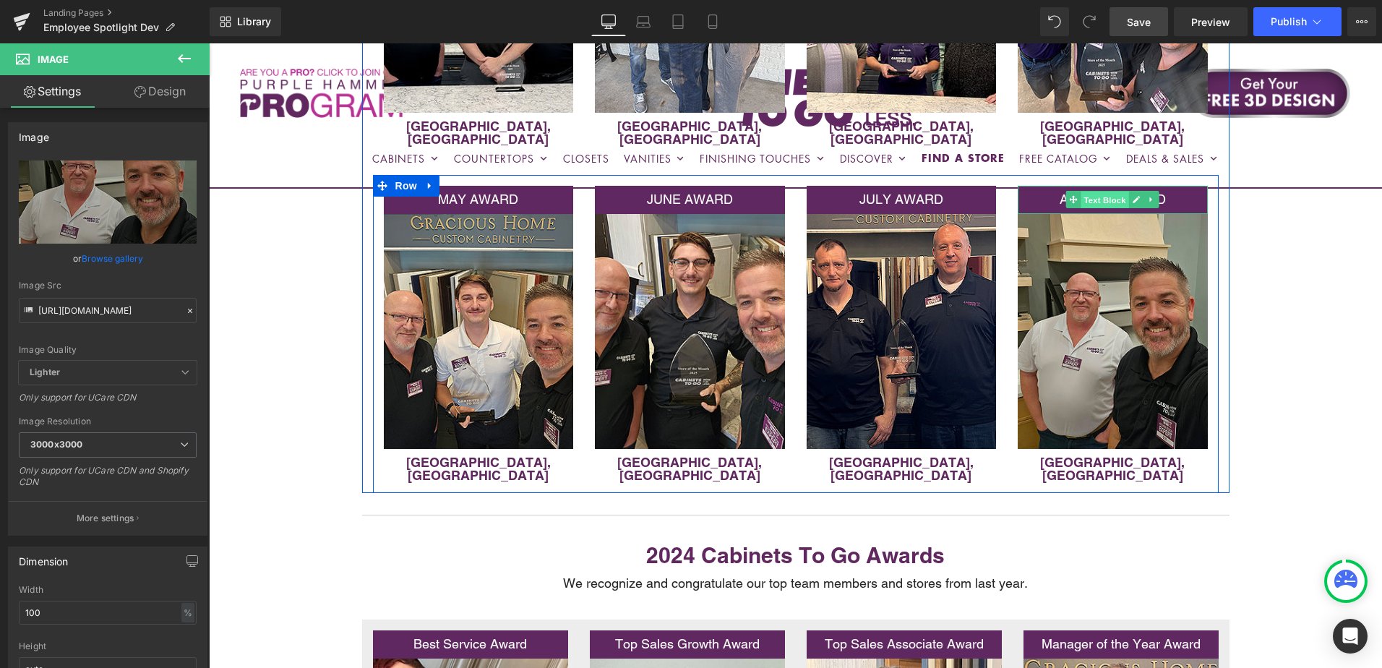
click at [1108, 191] on span "Text Block" at bounding box center [1105, 199] width 48 height 17
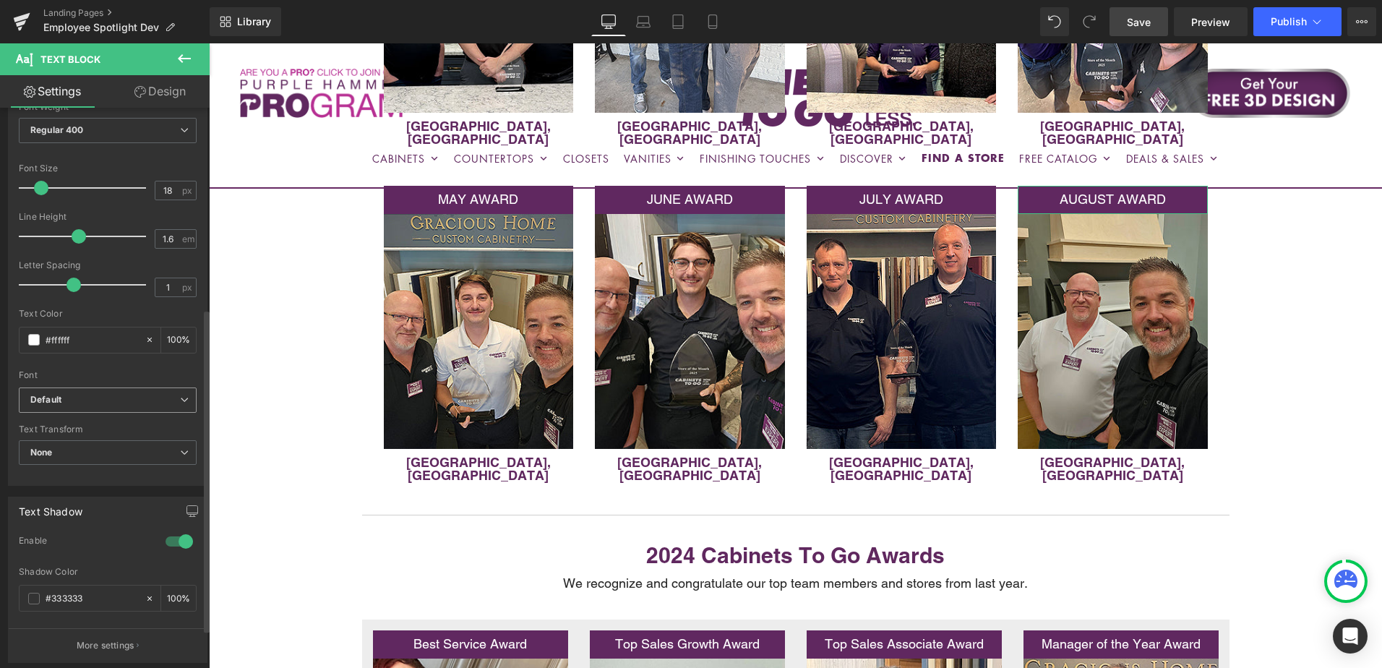
scroll to position [0, 0]
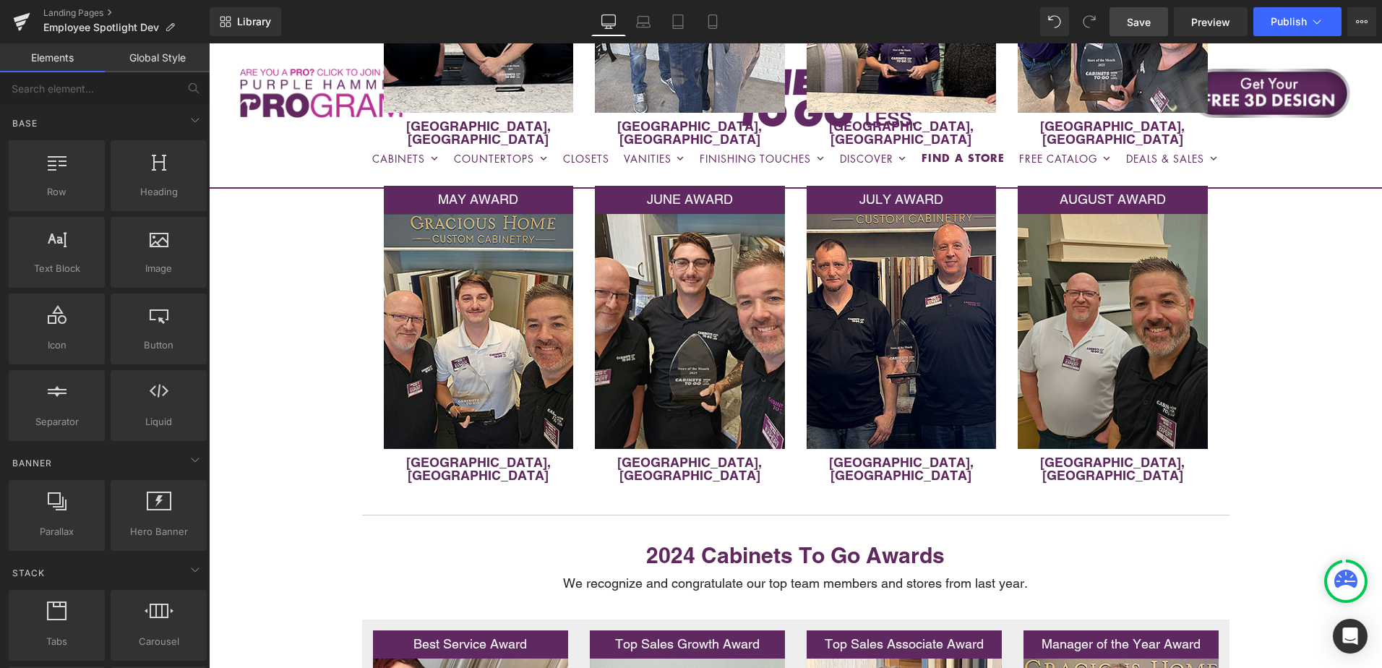
click at [1146, 26] on span "Save" at bounding box center [1139, 21] width 24 height 15
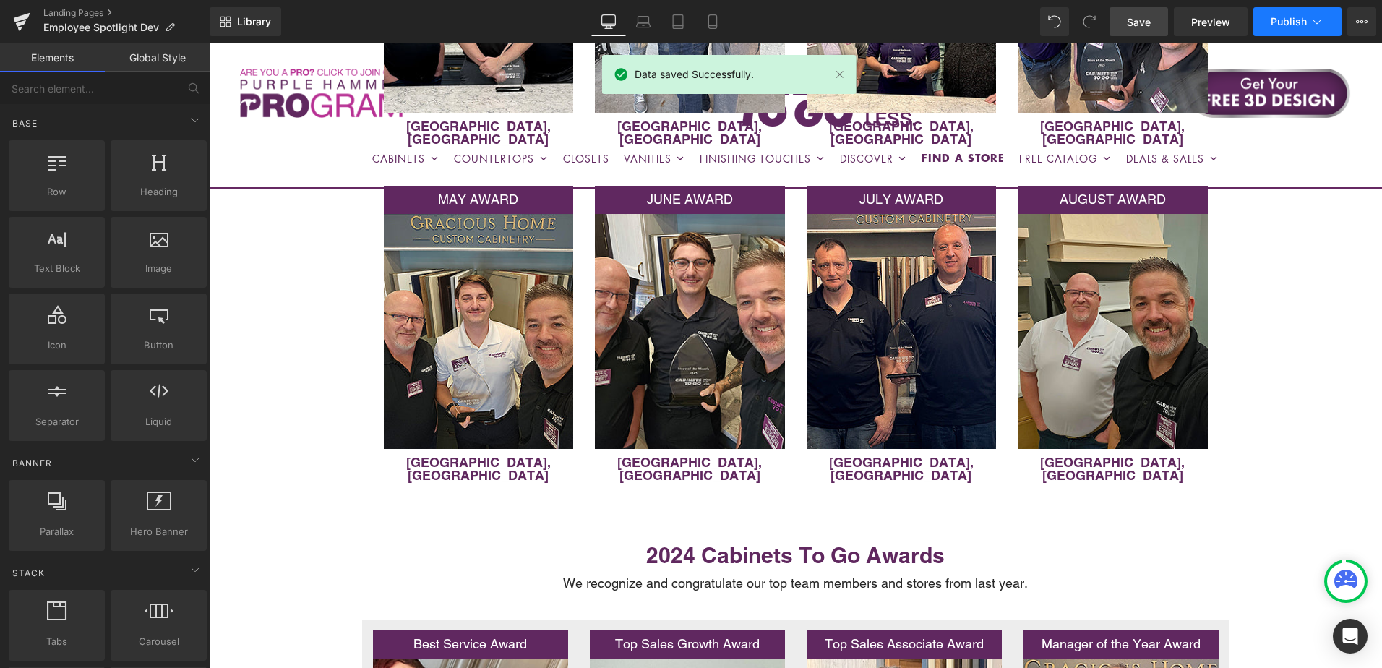
click at [1288, 20] on span "Publish" at bounding box center [1288, 22] width 36 height 12
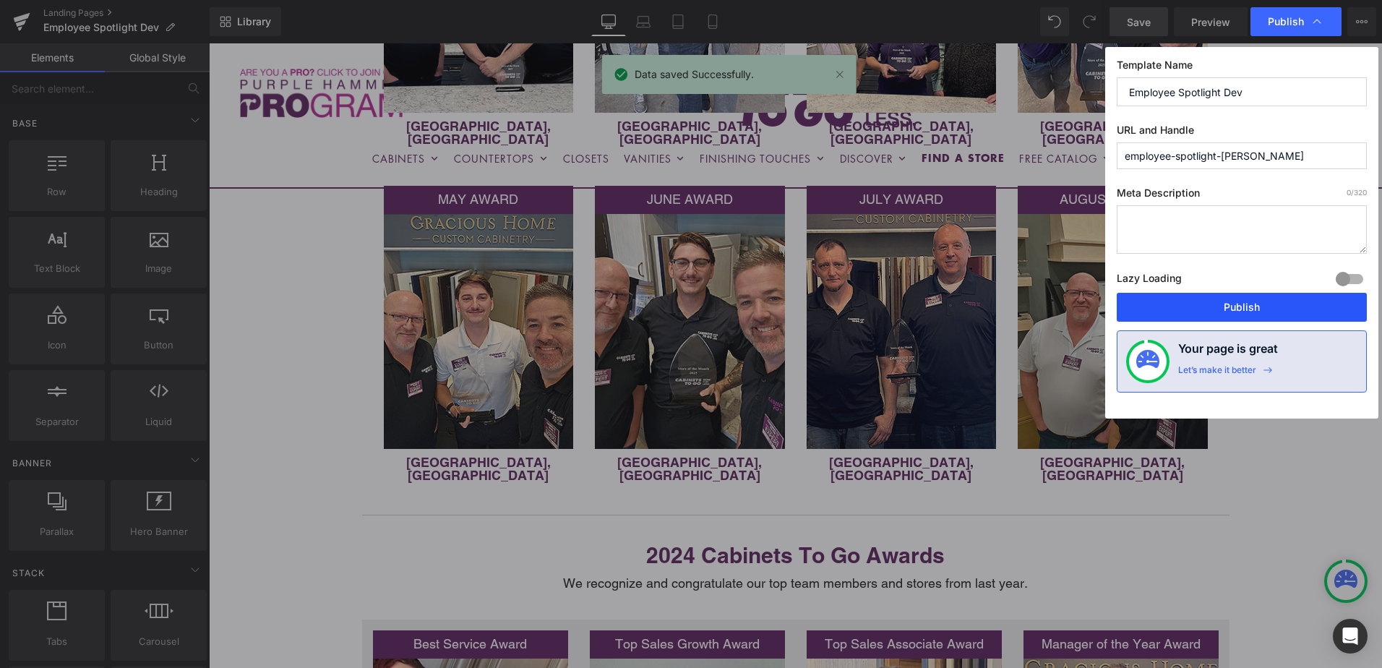
drag, startPoint x: 1284, startPoint y: 308, endPoint x: 1098, endPoint y: 309, distance: 185.7
click at [1284, 308] on button "Publish" at bounding box center [1241, 307] width 250 height 29
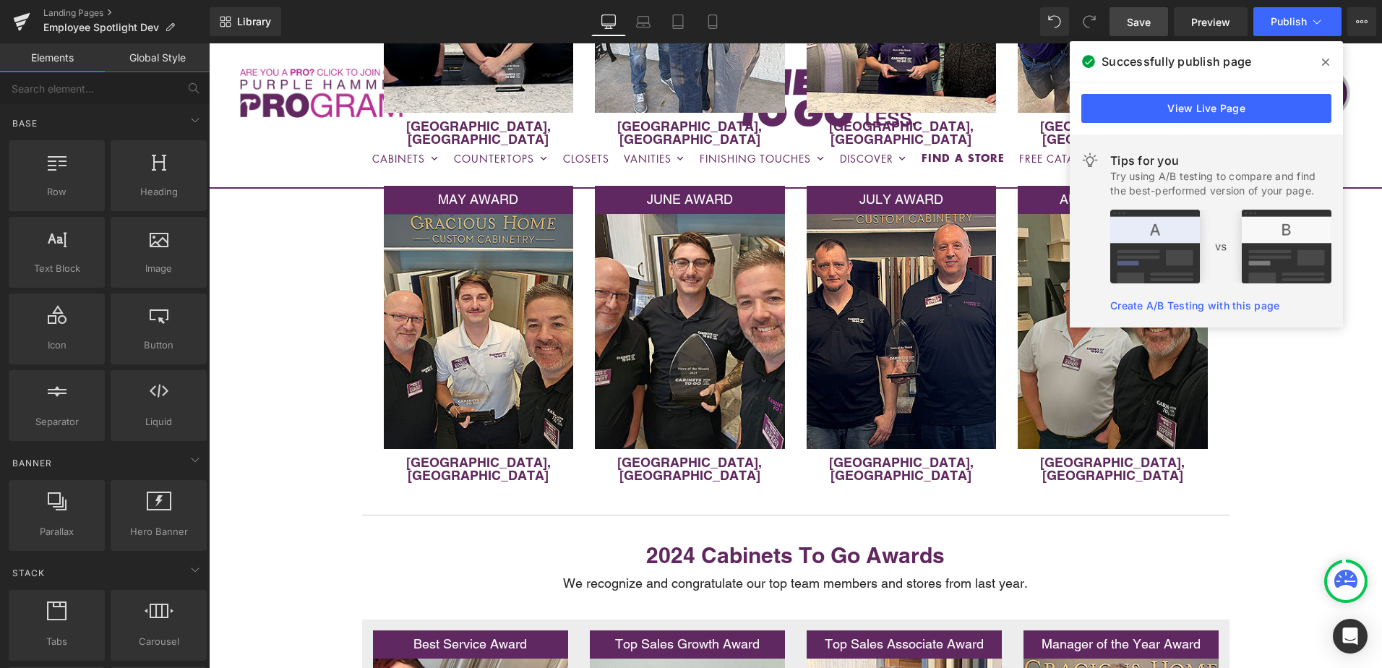
click at [1321, 61] on span at bounding box center [1325, 62] width 23 height 23
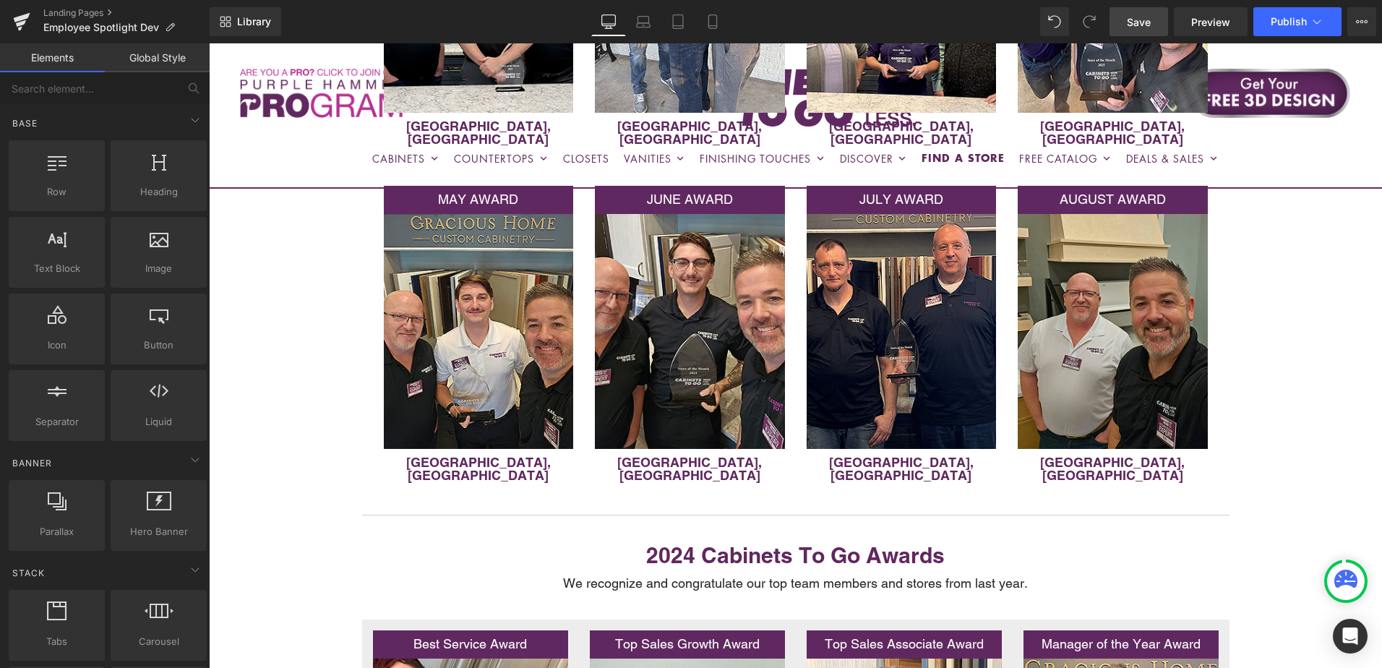
click at [1158, 17] on link "Save" at bounding box center [1138, 21] width 59 height 29
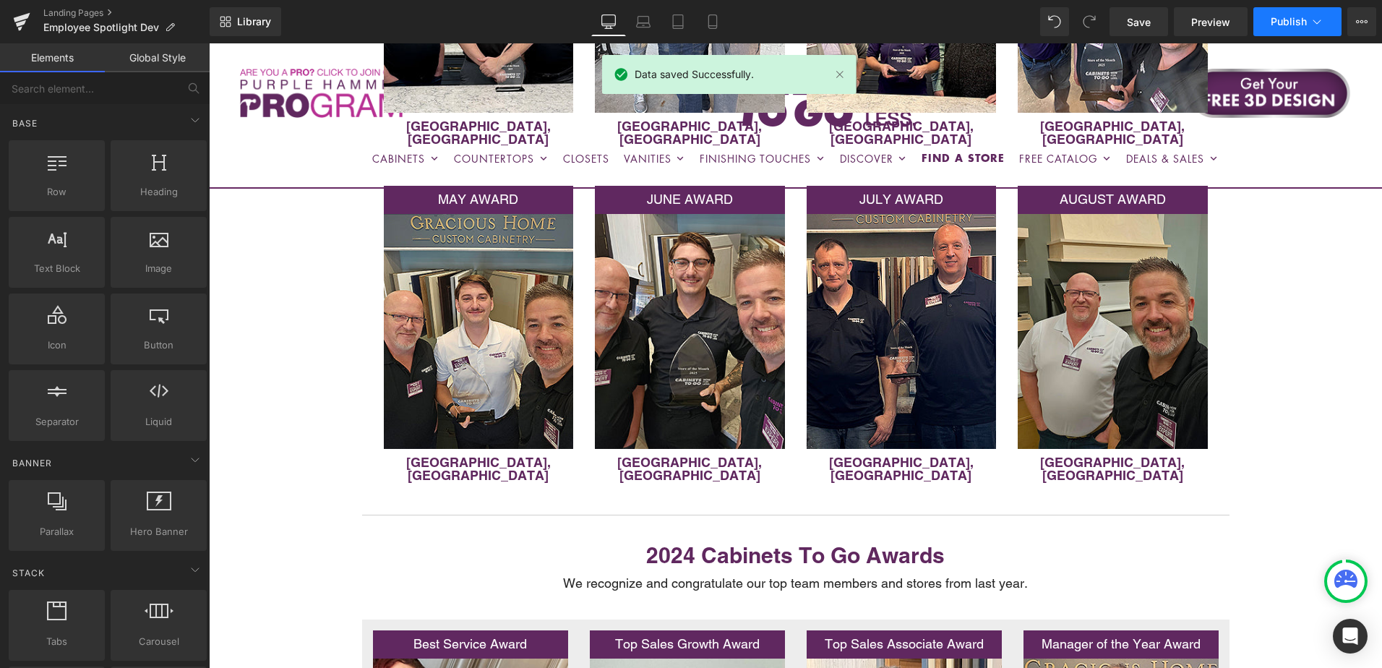
click at [1294, 10] on button "Publish" at bounding box center [1297, 21] width 88 height 29
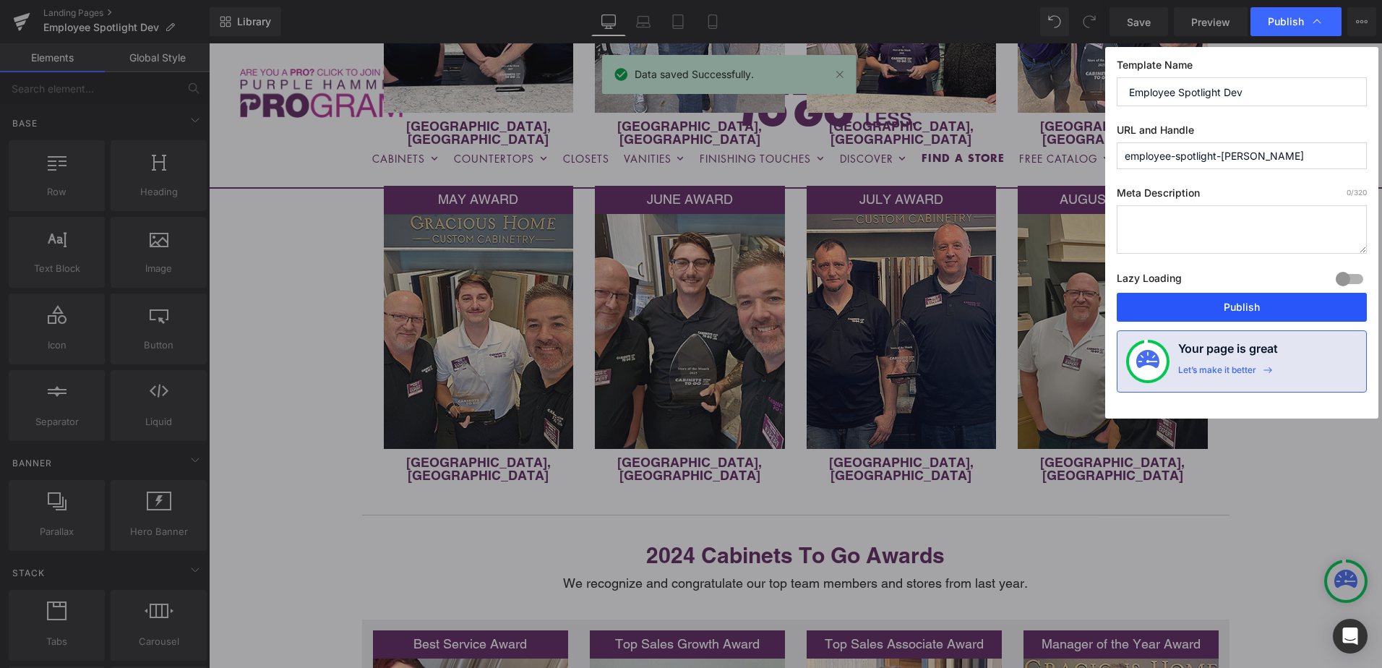
drag, startPoint x: 1259, startPoint y: 310, endPoint x: 1035, endPoint y: 276, distance: 226.6
click at [1259, 310] on button "Publish" at bounding box center [1241, 307] width 250 height 29
